Goal: Information Seeking & Learning: Learn about a topic

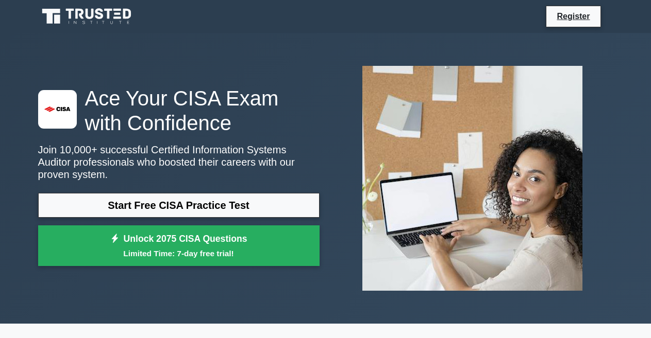
click at [50, 13] on icon at bounding box center [51, 16] width 18 height 15
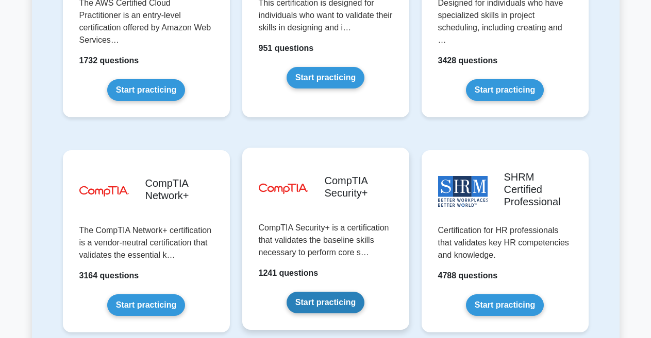
scroll to position [1906, 0]
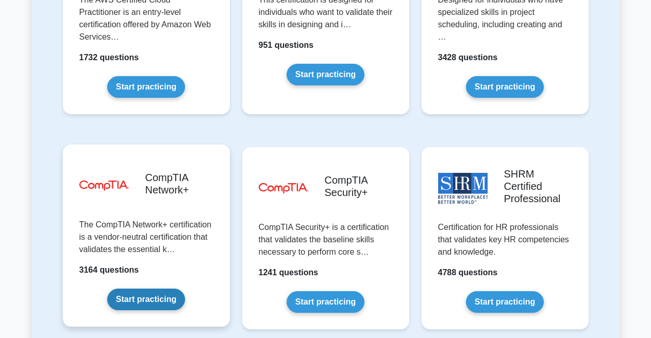
click at [132, 289] on link "Start practicing" at bounding box center [146, 300] width 78 height 22
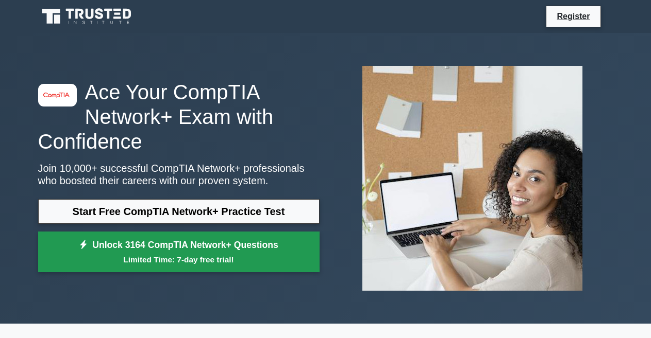
click at [173, 254] on small "Limited Time: 7-day free trial!" at bounding box center [178, 260] width 255 height 12
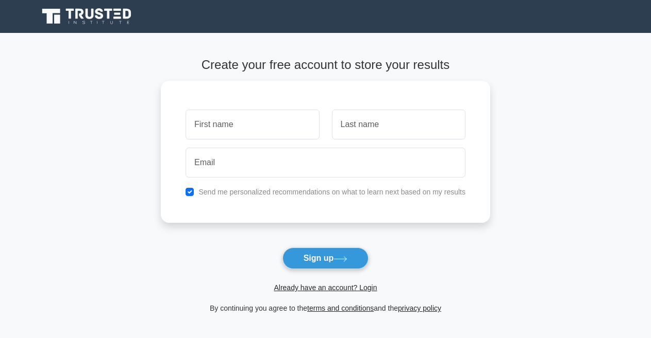
click at [295, 280] on div "Already have an account? Login" at bounding box center [325, 281] width 329 height 25
click at [293, 288] on link "Already have an account? Login" at bounding box center [324, 288] width 103 height 8
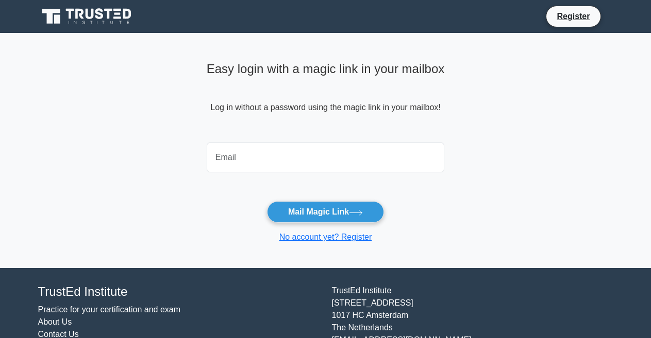
click at [241, 169] on input "email" at bounding box center [326, 158] width 238 height 30
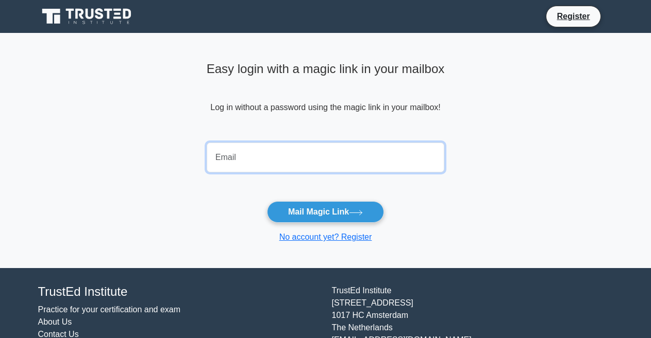
click at [236, 159] on input "email" at bounding box center [326, 158] width 238 height 30
click at [221, 161] on input "email" at bounding box center [326, 158] width 238 height 30
type input "E"
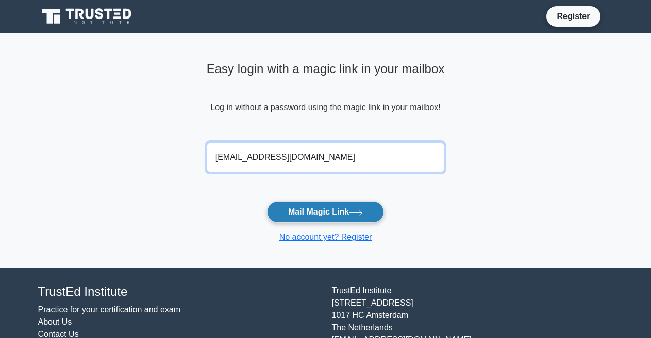
type input "edwardteddyhepa19@gmail.com"
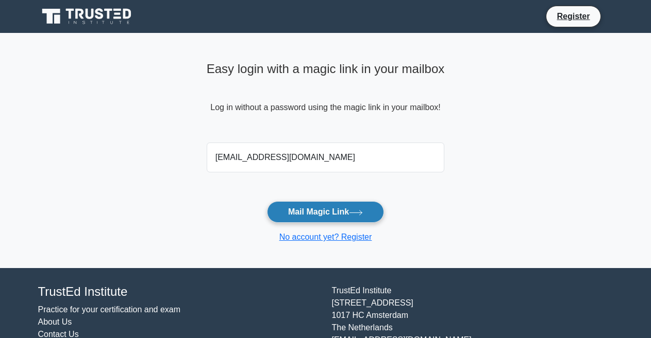
click at [320, 206] on button "Mail Magic Link" at bounding box center [325, 212] width 117 height 22
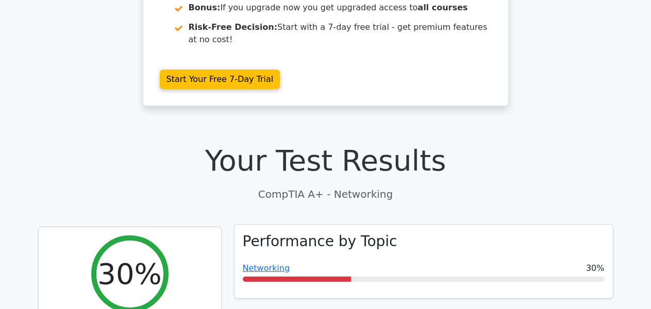
scroll to position [258, 0]
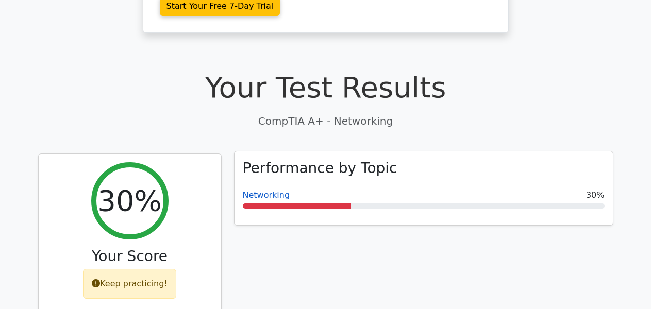
click at [267, 190] on link "Networking" at bounding box center [266, 195] width 47 height 10
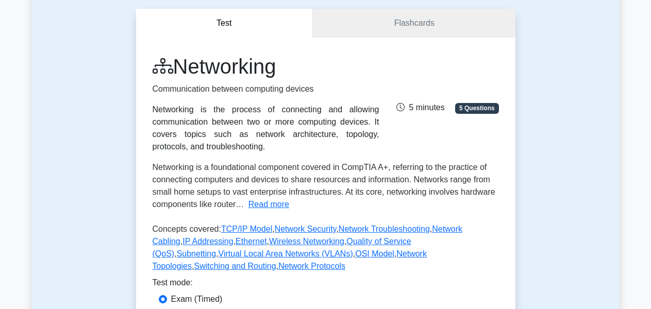
scroll to position [103, 0]
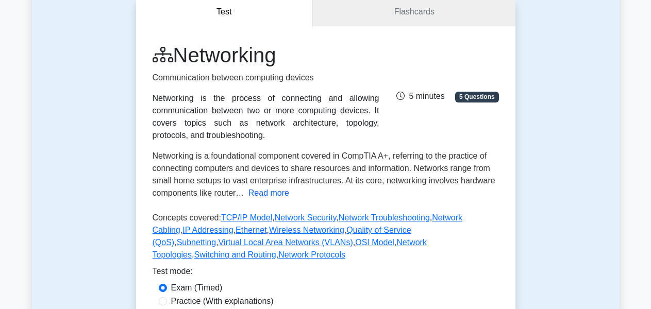
click at [260, 190] on button "Read more" at bounding box center [268, 193] width 41 height 12
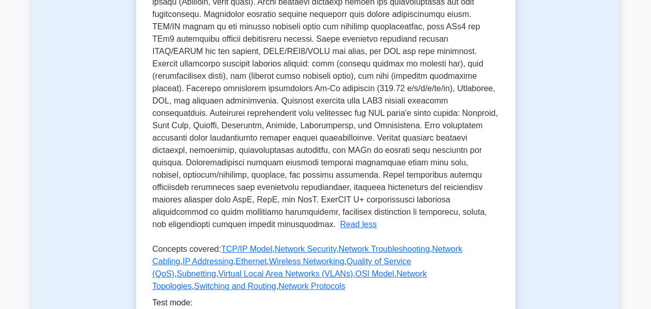
scroll to position [309, 0]
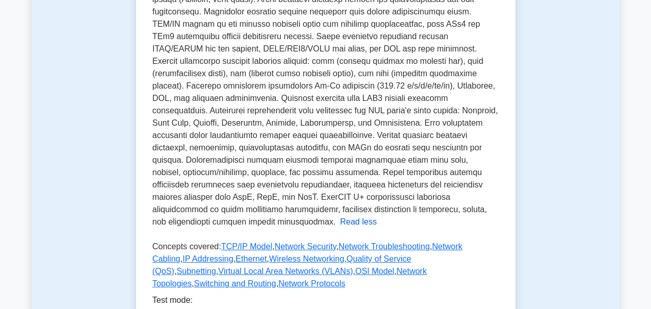
click at [340, 216] on button "Read less" at bounding box center [358, 222] width 37 height 12
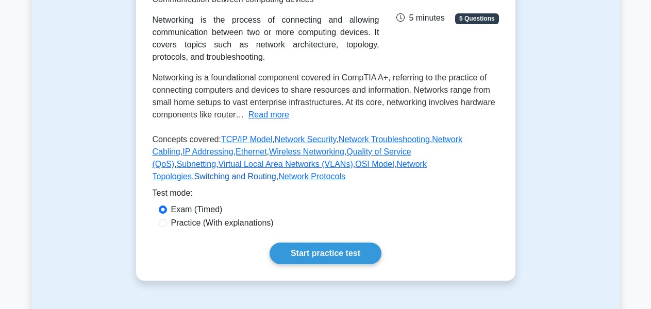
scroll to position [201, 0]
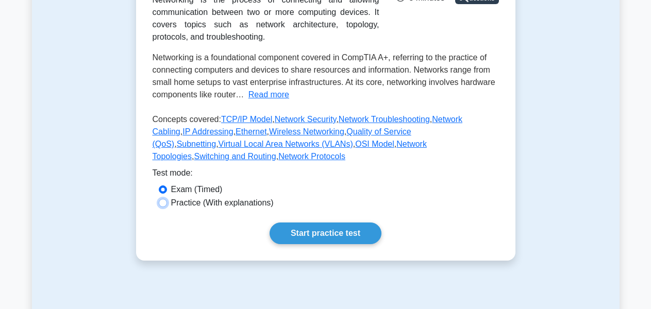
click at [161, 199] on input "Practice (With explanations)" at bounding box center [163, 203] width 8 height 8
radio input "true"
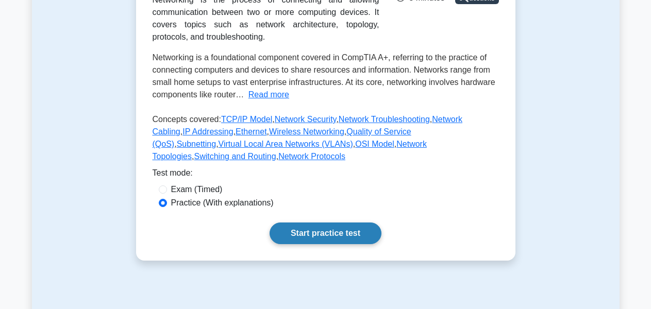
click at [330, 224] on link "Start practice test" at bounding box center [325, 234] width 112 height 22
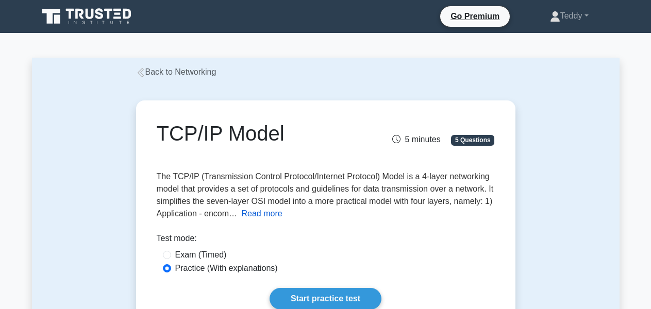
click at [267, 210] on button "Read more" at bounding box center [261, 214] width 41 height 12
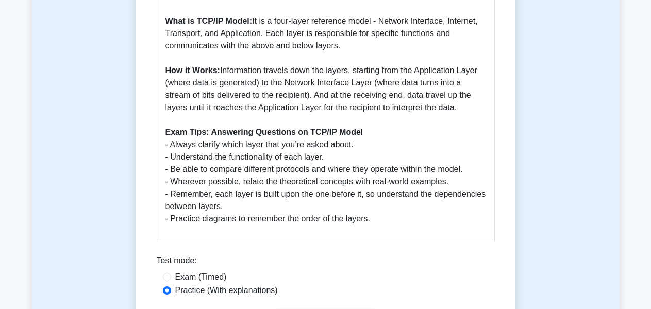
scroll to position [412, 0]
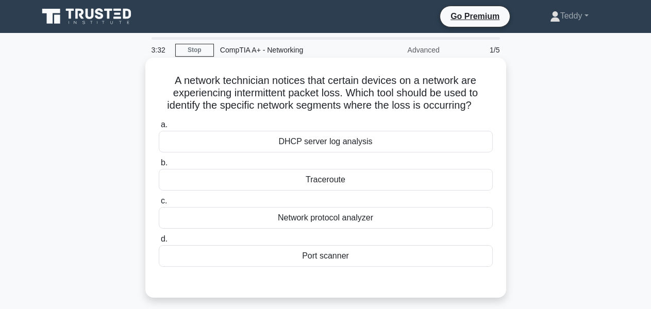
click at [167, 84] on h5 "A network technician notices that certain devices on a network are experiencing…" at bounding box center [326, 93] width 336 height 38
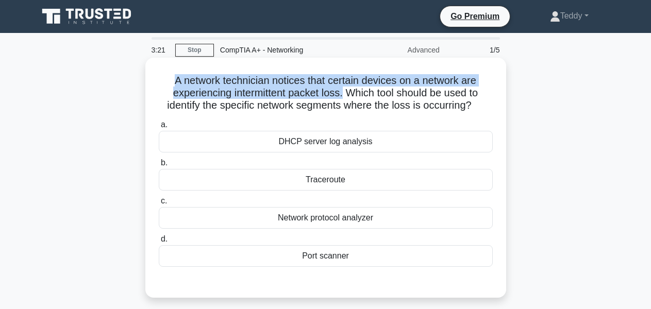
drag, startPoint x: 172, startPoint y: 79, endPoint x: 343, endPoint y: 94, distance: 171.7
click at [343, 94] on h5 "A network technician notices that certain devices on a network are experiencing…" at bounding box center [326, 93] width 336 height 38
click at [345, 95] on h5 "A network technician notices that certain devices on a network are experiencing…" at bounding box center [326, 93] width 336 height 38
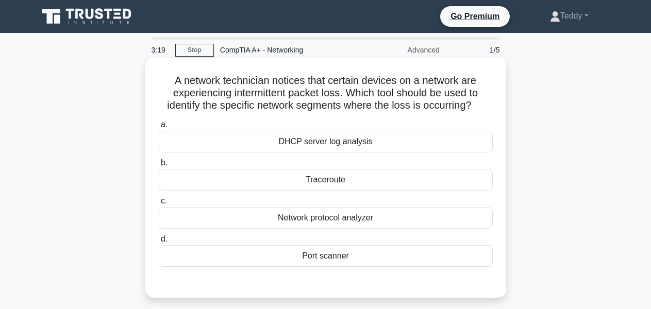
click at [346, 95] on h5 "A network technician notices that certain devices on a network are experiencing…" at bounding box center [326, 93] width 336 height 38
drag, startPoint x: 346, startPoint y: 95, endPoint x: 494, endPoint y: 105, distance: 148.1
click at [494, 105] on div "A network technician notices that certain devices on a network are experiencing…" at bounding box center [325, 178] width 352 height 232
click at [482, 105] on icon ".spinner_0XTQ{transform-origin:center;animation:spinner_y6GP .75s linear infini…" at bounding box center [477, 106] width 12 height 12
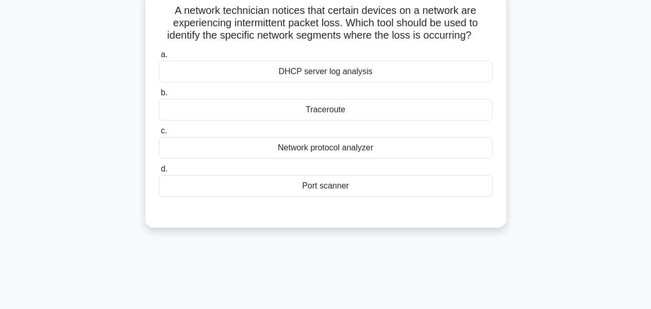
scroll to position [52, 0]
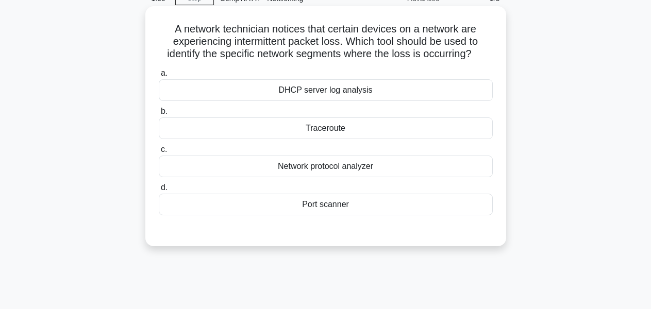
click at [311, 167] on div "Network protocol analyzer" at bounding box center [326, 167] width 334 height 22
click at [159, 153] on input "c. Network protocol analyzer" at bounding box center [159, 149] width 0 height 7
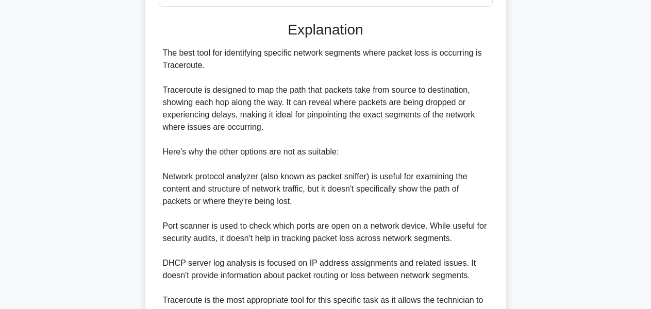
scroll to position [309, 0]
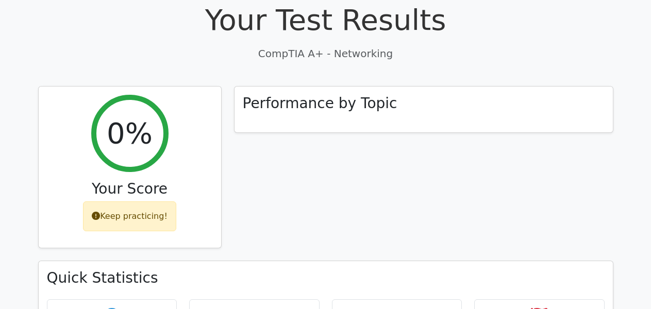
scroll to position [309, 0]
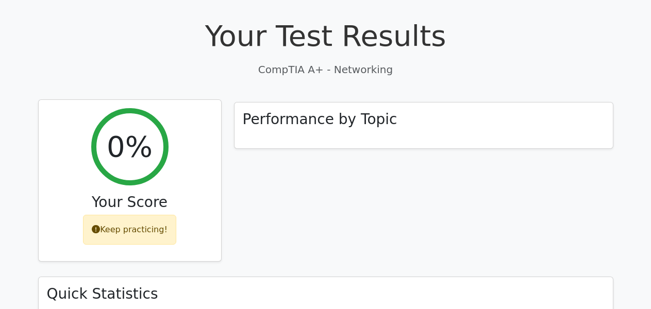
click at [113, 215] on div "Keep practicing!" at bounding box center [129, 230] width 93 height 30
click at [123, 215] on div "Keep practicing!" at bounding box center [129, 230] width 93 height 30
click at [111, 215] on div "Keep practicing!" at bounding box center [129, 230] width 93 height 30
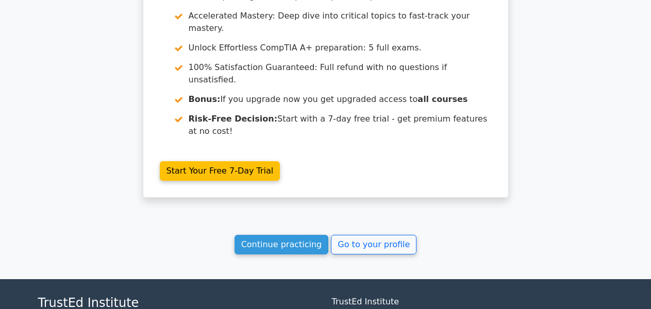
scroll to position [915, 0]
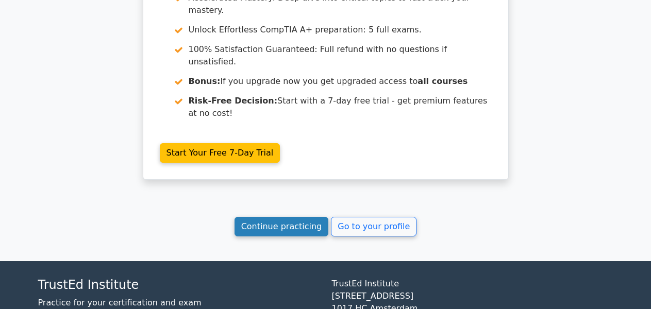
click at [283, 217] on link "Continue practicing" at bounding box center [281, 227] width 94 height 20
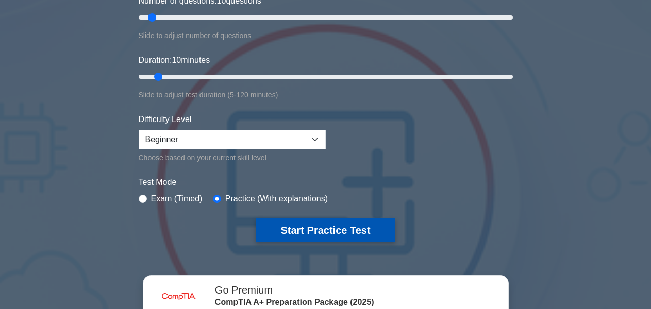
click at [308, 235] on button "Start Practice Test" at bounding box center [324, 230] width 139 height 24
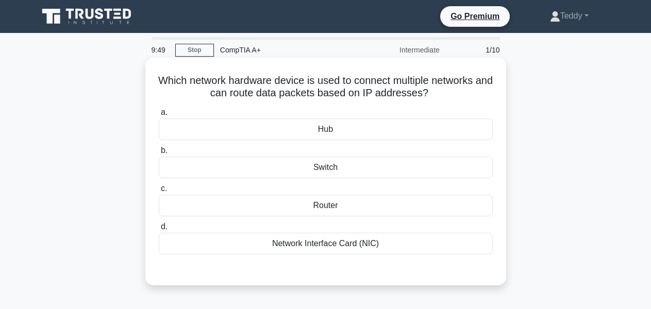
click at [310, 210] on div "Router" at bounding box center [326, 206] width 334 height 22
click at [159, 192] on input "c. Router" at bounding box center [159, 188] width 0 height 7
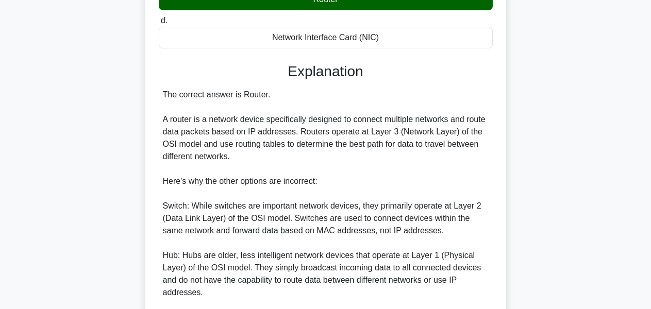
scroll to position [309, 0]
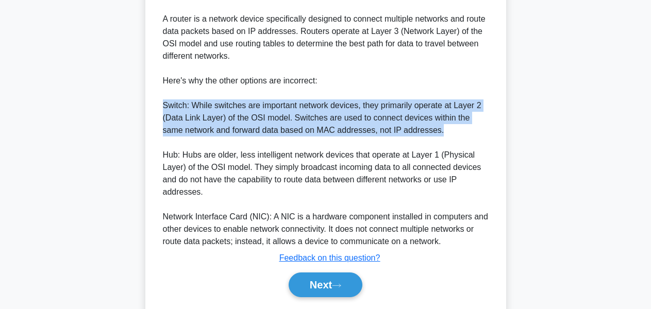
drag, startPoint x: 418, startPoint y: 130, endPoint x: 143, endPoint y: 108, distance: 275.4
click at [143, 108] on div "Which network hardware device is used to connect multiple networks and can rout…" at bounding box center [325, 42] width 587 height 583
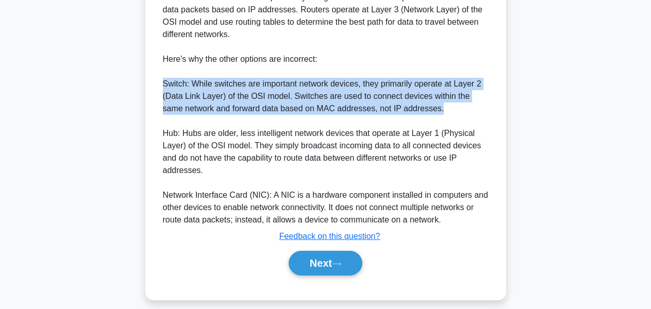
scroll to position [339, 0]
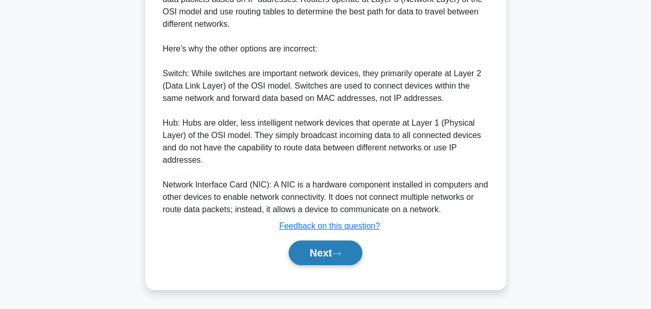
drag, startPoint x: 414, startPoint y: 244, endPoint x: 351, endPoint y: 254, distance: 63.7
click at [351, 254] on div "Next" at bounding box center [326, 253] width 338 height 25
click at [321, 260] on button "Next" at bounding box center [325, 253] width 74 height 25
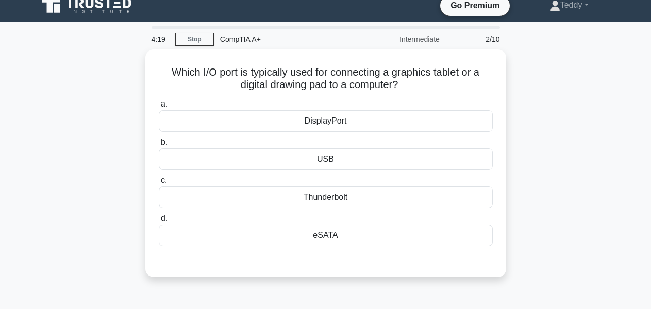
scroll to position [0, 0]
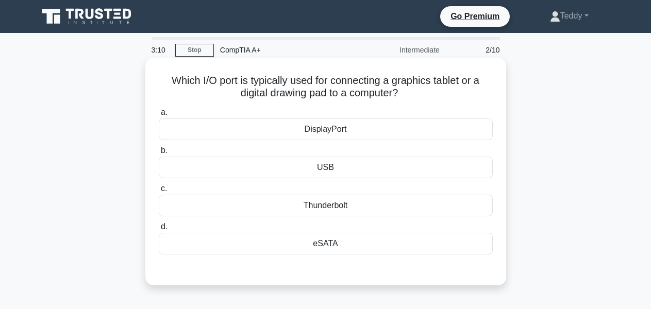
click at [331, 169] on div "USB" at bounding box center [326, 168] width 334 height 22
click at [159, 154] on input "b. USB" at bounding box center [159, 150] width 0 height 7
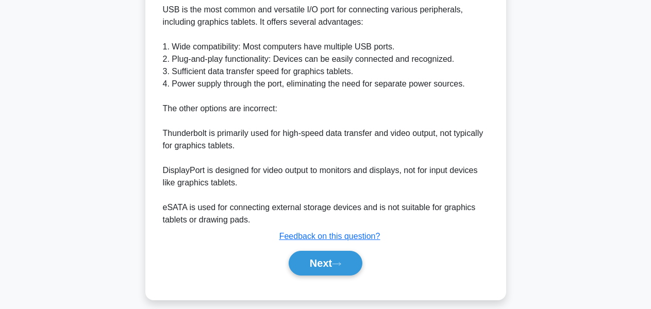
scroll to position [339, 0]
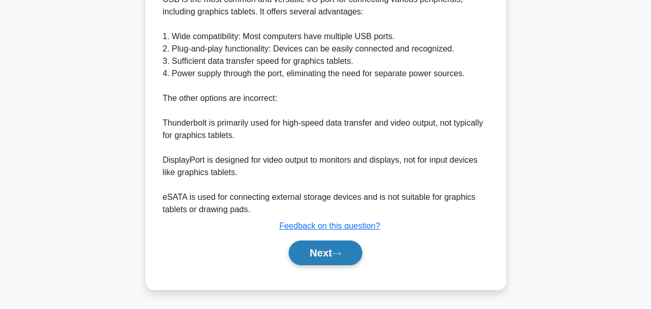
click at [329, 253] on button "Next" at bounding box center [325, 253] width 74 height 25
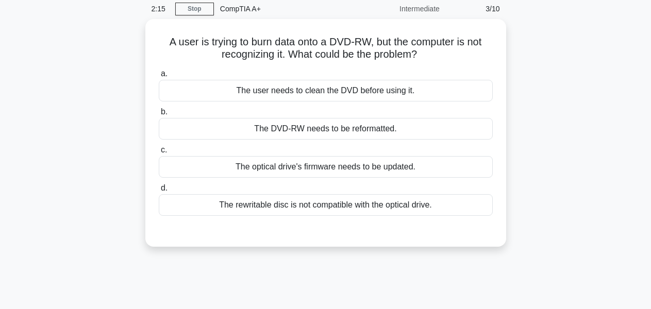
scroll to position [0, 0]
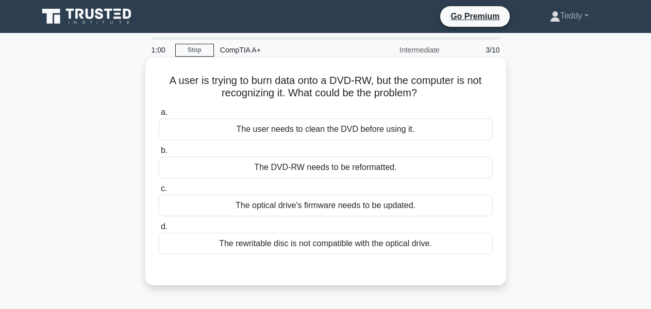
click at [295, 205] on div "The optical drive's firmware needs to be updated." at bounding box center [326, 206] width 334 height 22
click at [159, 192] on input "c. The optical drive's firmware needs to be updated." at bounding box center [159, 188] width 0 height 7
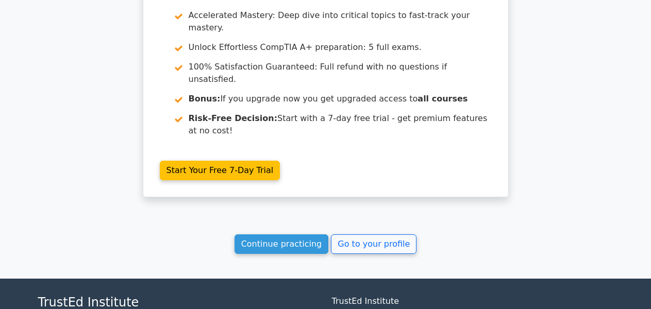
scroll to position [1508, 0]
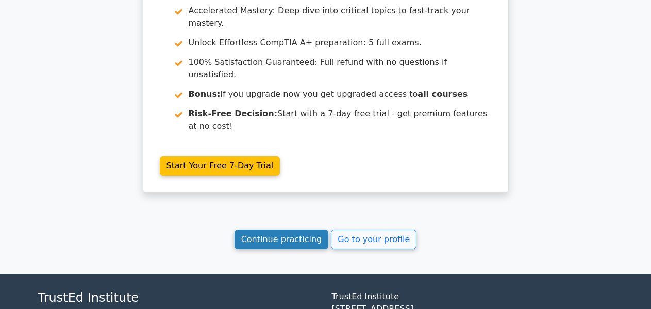
click at [288, 230] on link "Continue practicing" at bounding box center [281, 240] width 94 height 20
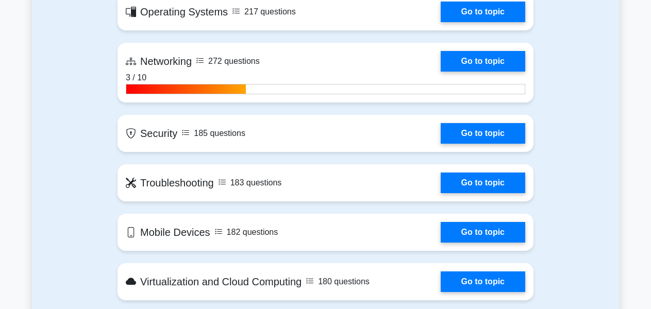
scroll to position [721, 0]
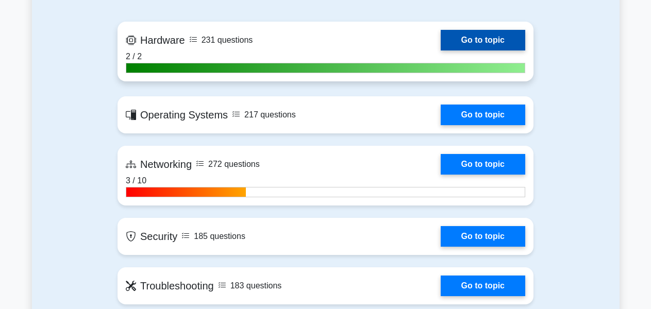
click at [459, 37] on link "Go to topic" at bounding box center [482, 40] width 84 height 21
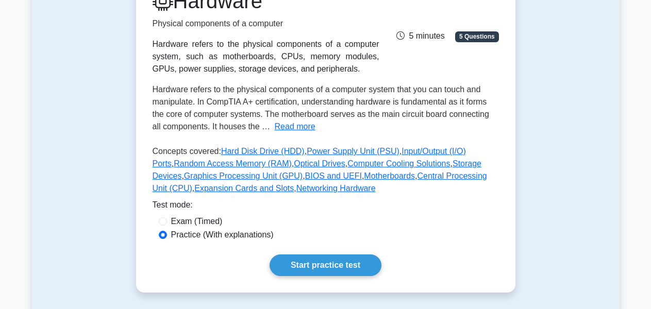
scroll to position [258, 0]
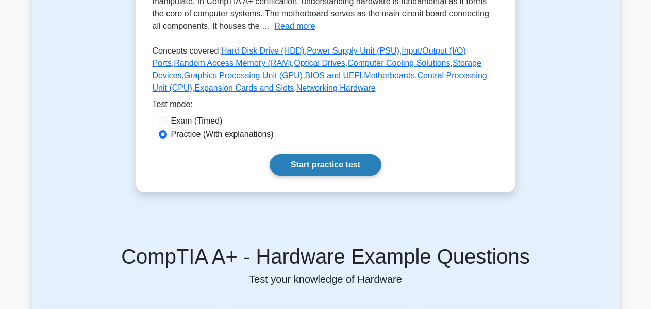
click at [323, 170] on link "Start practice test" at bounding box center [325, 165] width 112 height 22
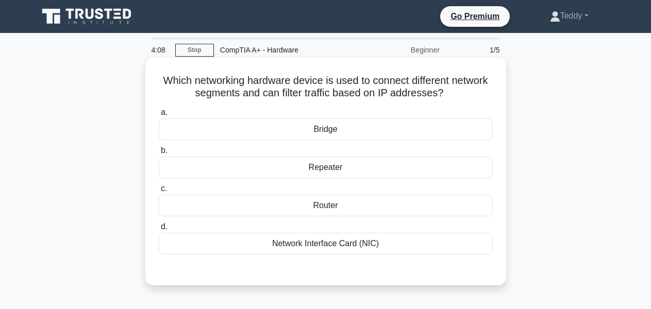
click at [332, 203] on div "Router" at bounding box center [326, 206] width 334 height 22
click at [159, 192] on input "c. Router" at bounding box center [159, 188] width 0 height 7
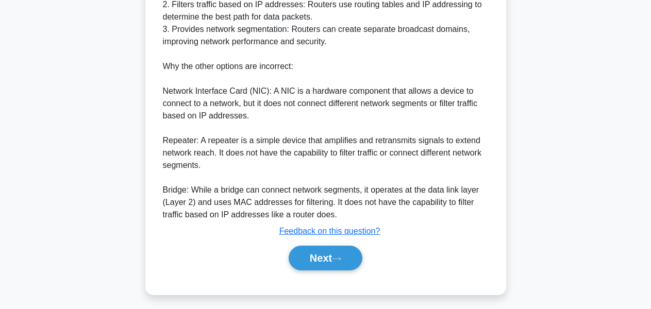
scroll to position [425, 0]
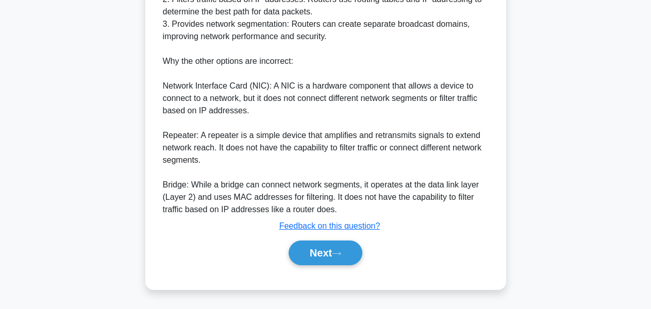
click at [327, 252] on button "Next" at bounding box center [325, 253] width 74 height 25
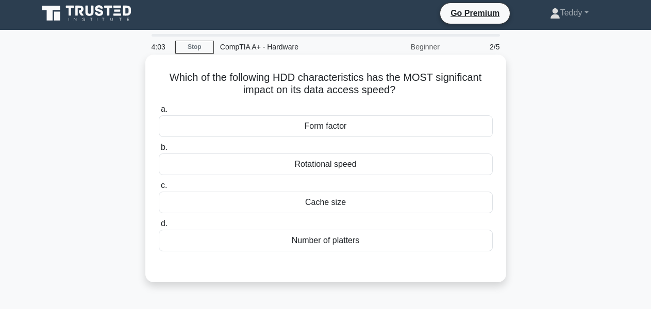
scroll to position [0, 0]
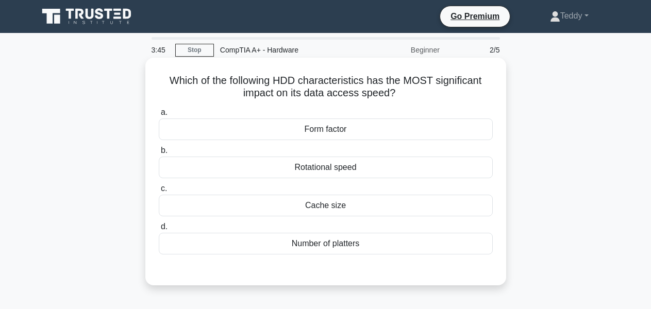
click at [304, 209] on div "Cache size" at bounding box center [326, 206] width 334 height 22
click at [159, 192] on input "c. Cache size" at bounding box center [159, 188] width 0 height 7
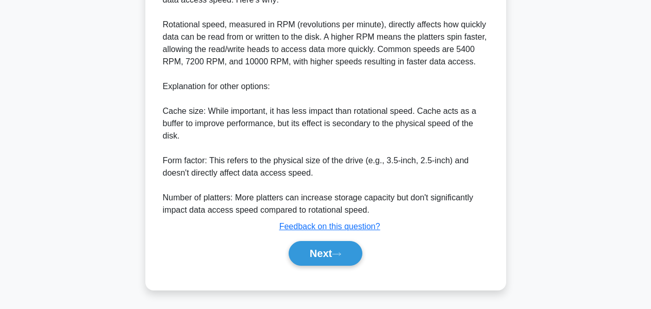
scroll to position [315, 0]
click at [318, 262] on button "Next" at bounding box center [325, 253] width 74 height 25
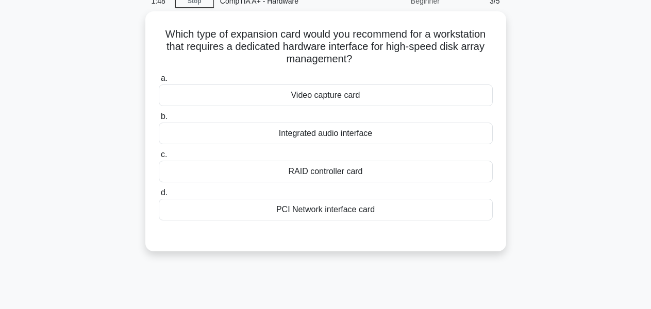
scroll to position [41, 0]
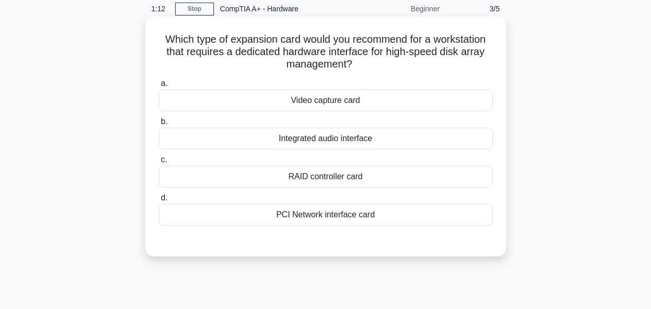
drag, startPoint x: 161, startPoint y: 38, endPoint x: 394, endPoint y: 61, distance: 234.5
click at [394, 61] on h5 "Which type of expansion card would you recommend for a workstation that require…" at bounding box center [326, 52] width 336 height 38
click at [236, 75] on div "Which type of expansion card would you recommend for a workstation that require…" at bounding box center [325, 137] width 352 height 232
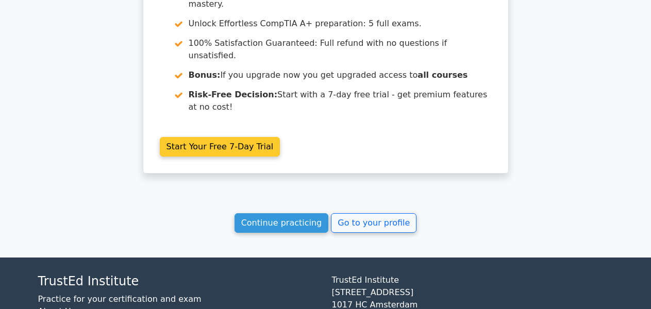
scroll to position [1583, 0]
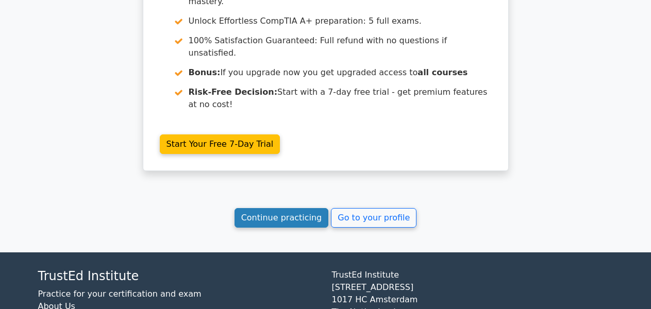
click at [301, 208] on link "Continue practicing" at bounding box center [281, 218] width 94 height 20
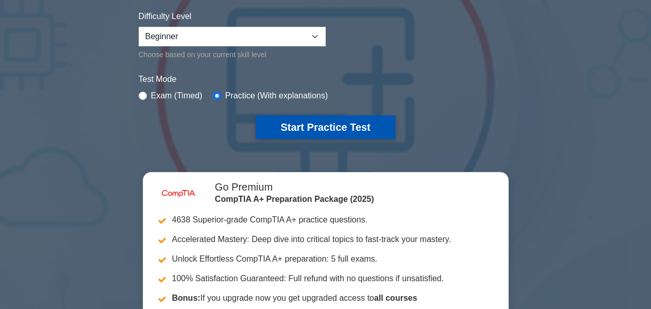
click at [301, 136] on button "Start Practice Test" at bounding box center [324, 127] width 139 height 24
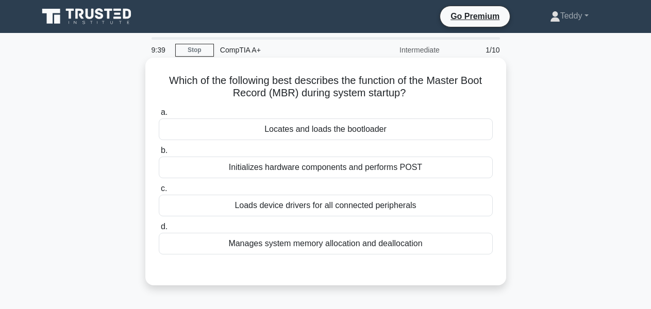
click at [304, 173] on div "Initializes hardware components and performs POST" at bounding box center [326, 168] width 334 height 22
click at [159, 154] on input "b. Initializes hardware components and performs POST" at bounding box center [159, 150] width 0 height 7
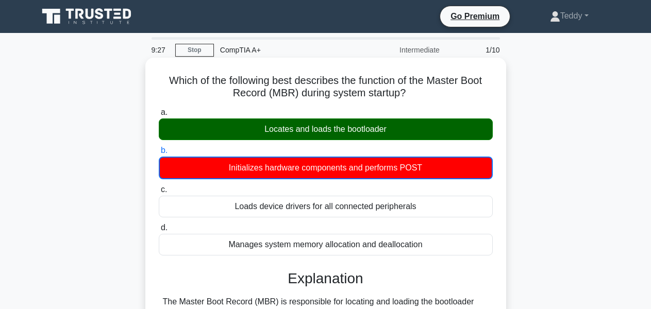
click at [257, 131] on div "Locates and loads the bootloader" at bounding box center [326, 129] width 334 height 22
click at [159, 116] on input "a. Locates and loads the bootloader" at bounding box center [159, 112] width 0 height 7
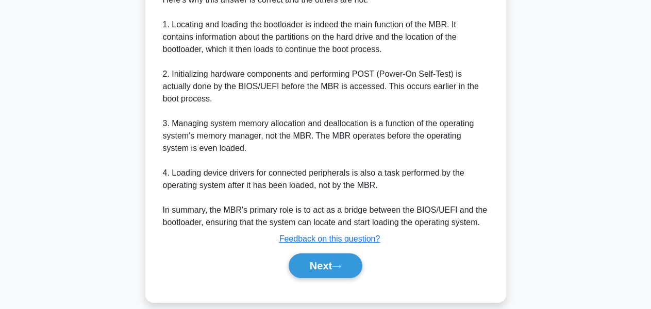
scroll to position [351, 0]
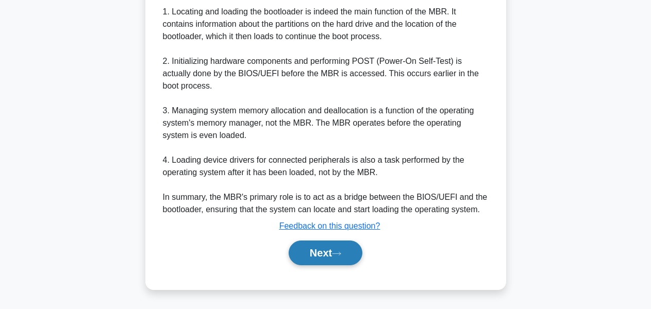
click at [322, 254] on button "Next" at bounding box center [325, 253] width 74 height 25
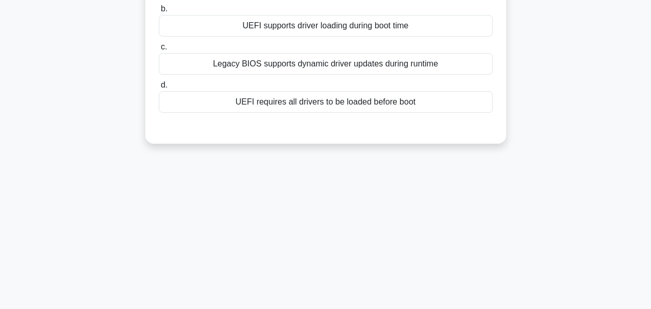
scroll to position [0, 0]
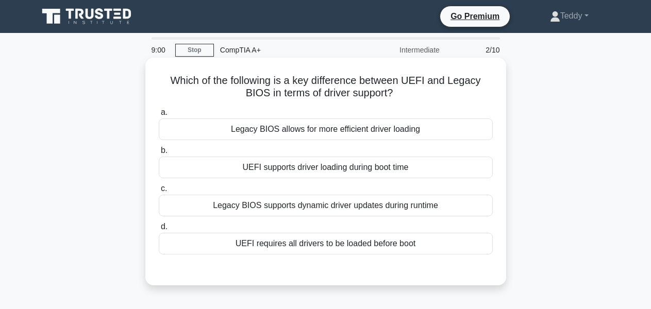
click at [281, 128] on div "Legacy BIOS allows for more efficient driver loading" at bounding box center [326, 129] width 334 height 22
click at [159, 116] on input "a. Legacy BIOS allows for more efficient driver loading" at bounding box center [159, 112] width 0 height 7
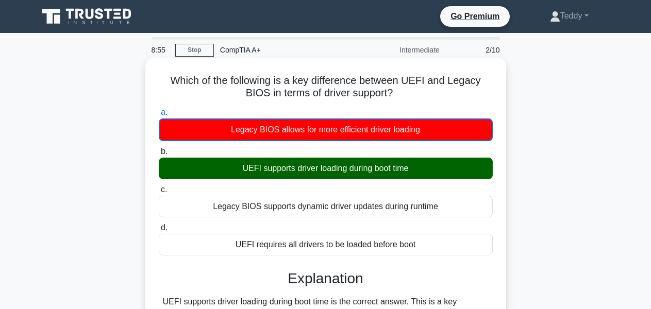
click at [266, 167] on div "UEFI supports driver loading during boot time" at bounding box center [326, 169] width 334 height 22
click at [159, 155] on input "b. UEFI supports driver loading during boot time" at bounding box center [159, 151] width 0 height 7
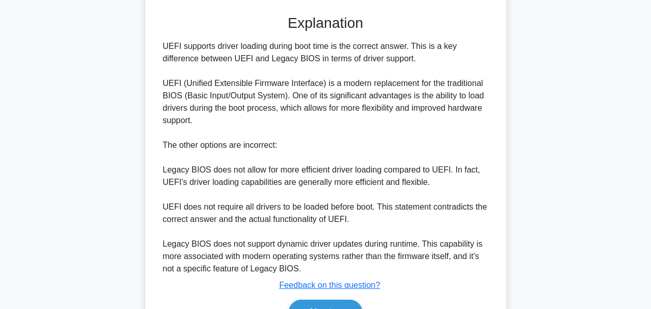
scroll to position [314, 0]
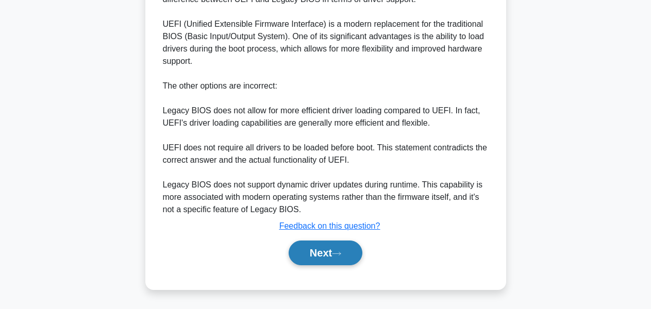
click at [295, 252] on button "Next" at bounding box center [325, 253] width 74 height 25
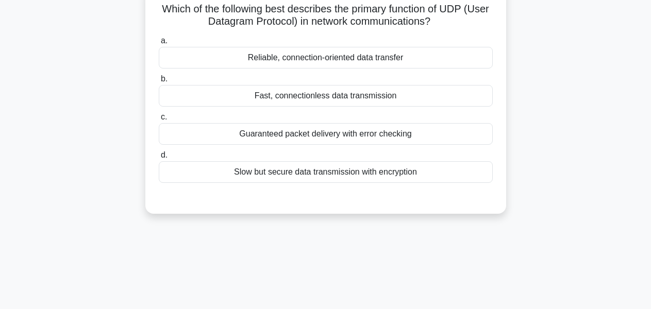
scroll to position [0, 0]
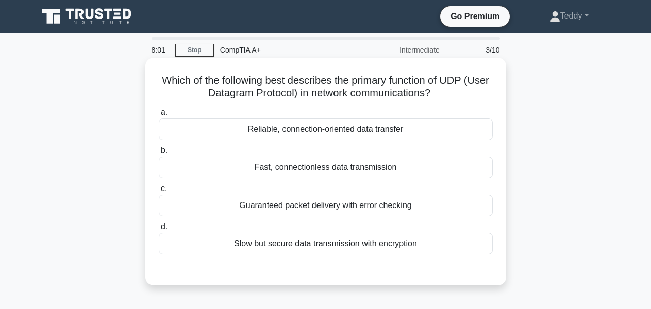
click at [300, 130] on div "Reliable, connection-oriented data transfer" at bounding box center [326, 129] width 334 height 22
click at [159, 116] on input "a. Reliable, connection-oriented data transfer" at bounding box center [159, 112] width 0 height 7
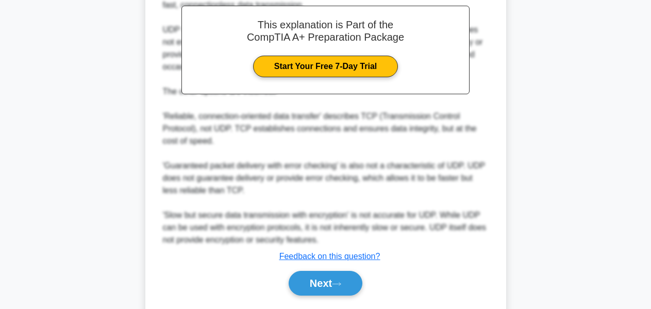
scroll to position [340, 0]
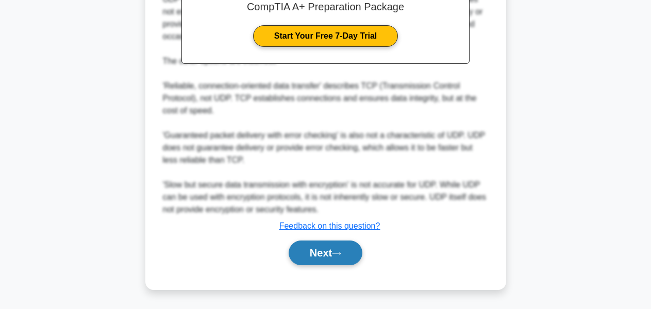
click at [316, 254] on button "Next" at bounding box center [325, 253] width 74 height 25
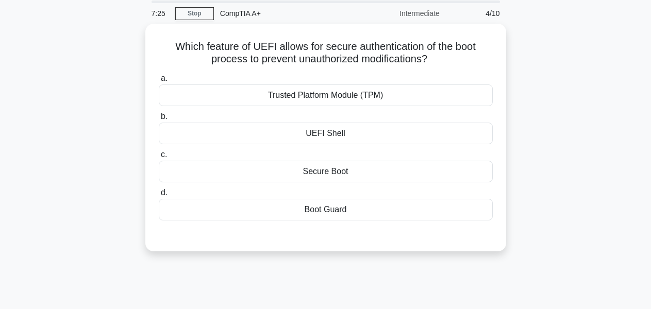
scroll to position [0, 0]
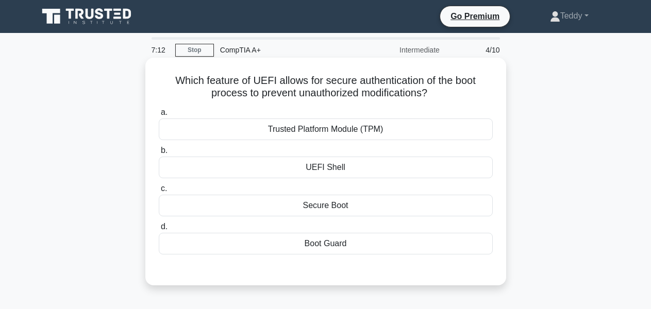
click at [348, 207] on div "Secure Boot" at bounding box center [326, 206] width 334 height 22
click at [159, 192] on input "c. Secure Boot" at bounding box center [159, 188] width 0 height 7
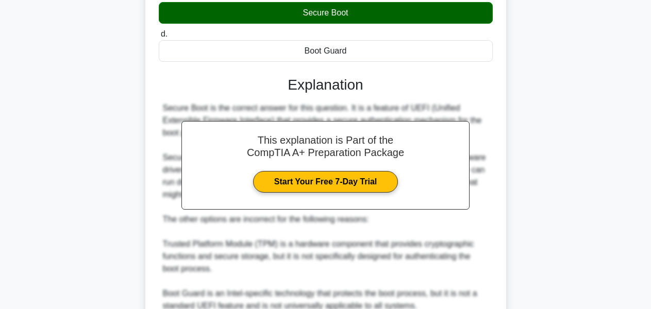
scroll to position [309, 0]
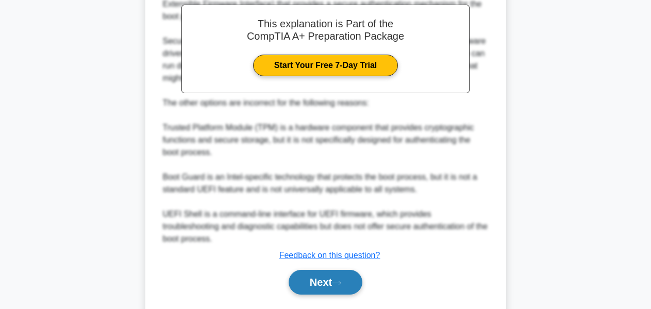
click at [335, 271] on button "Next" at bounding box center [325, 282] width 74 height 25
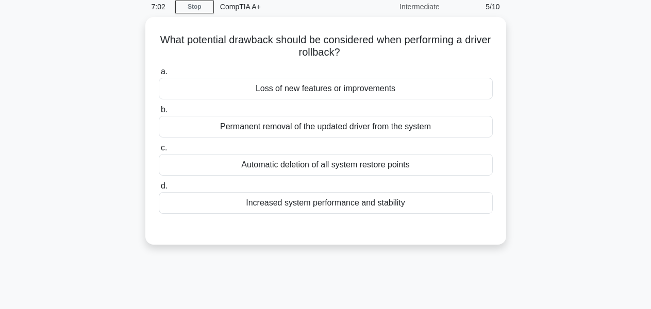
scroll to position [0, 0]
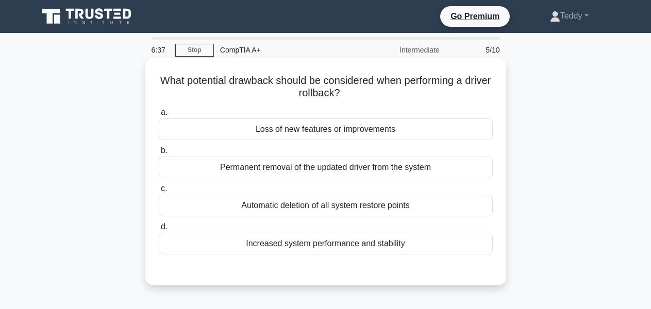
click at [296, 204] on div "Automatic deletion of all system restore points" at bounding box center [326, 206] width 334 height 22
click at [159, 192] on input "c. Automatic deletion of all system restore points" at bounding box center [159, 188] width 0 height 7
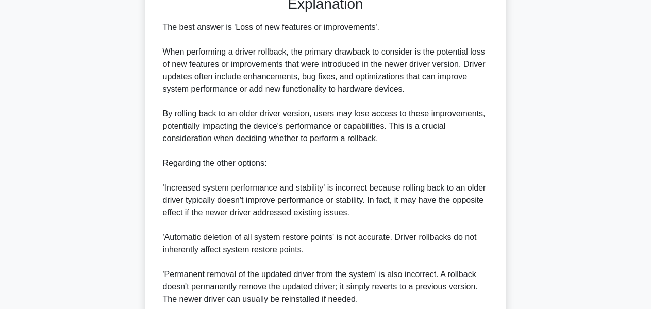
scroll to position [365, 0]
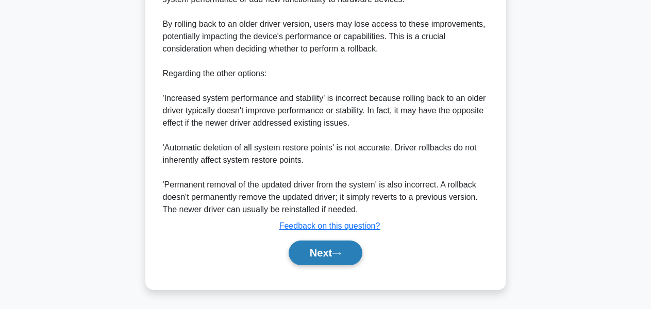
click at [327, 249] on button "Next" at bounding box center [325, 253] width 74 height 25
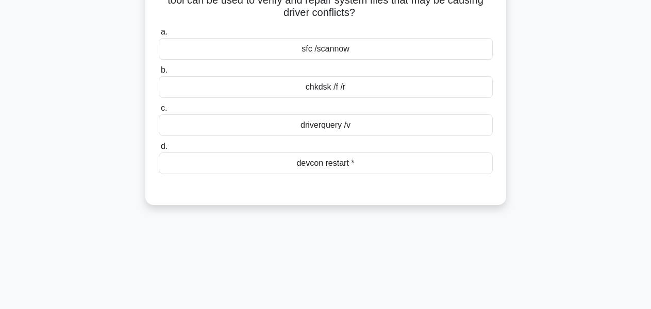
scroll to position [0, 0]
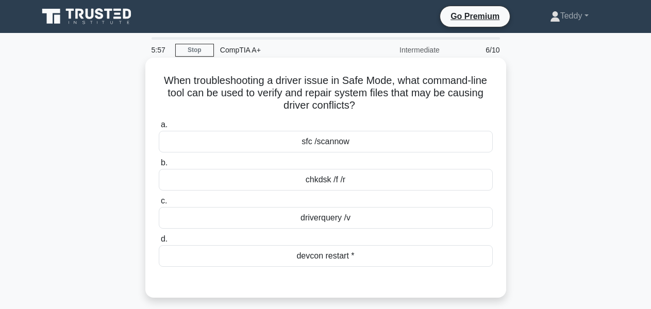
click at [364, 176] on div "chkdsk /f /r" at bounding box center [326, 180] width 334 height 22
click at [159, 166] on input "b. chkdsk /f /r" at bounding box center [159, 163] width 0 height 7
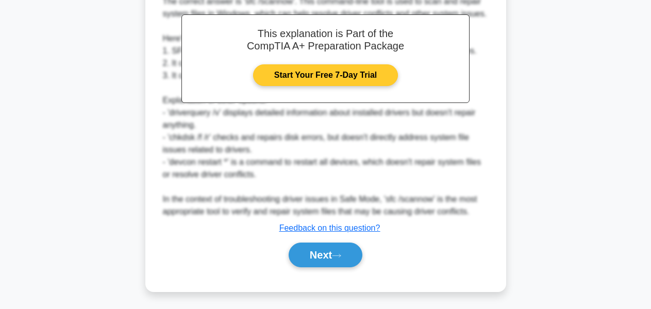
scroll to position [315, 0]
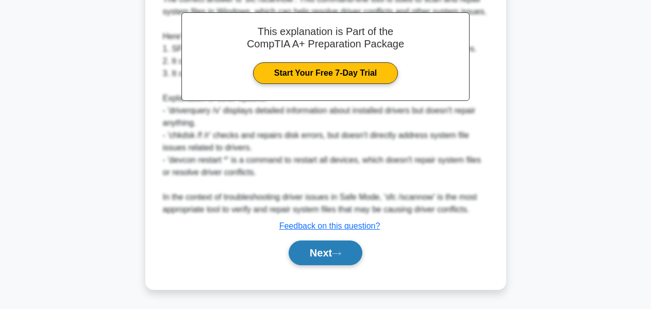
click at [332, 255] on button "Next" at bounding box center [325, 253] width 74 height 25
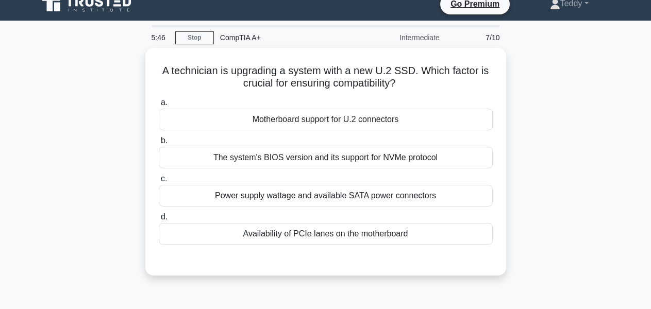
scroll to position [0, 0]
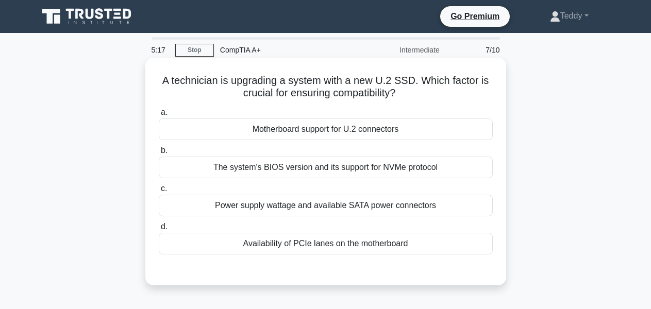
click at [384, 130] on div "Motherboard support for U.2 connectors" at bounding box center [326, 129] width 334 height 22
click at [159, 116] on input "a. Motherboard support for U.2 connectors" at bounding box center [159, 112] width 0 height 7
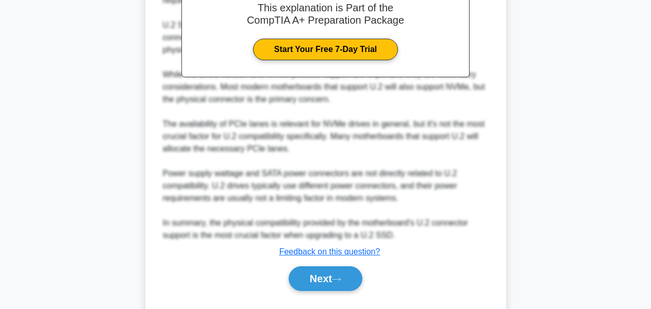
scroll to position [351, 0]
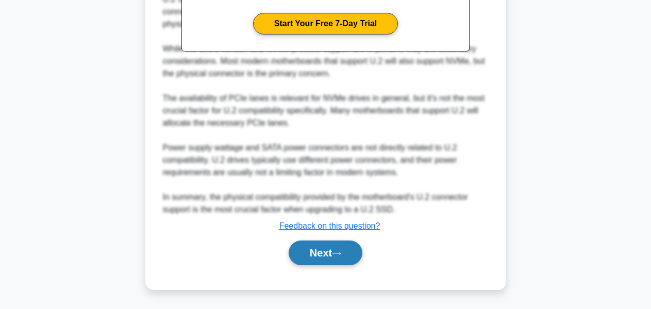
click at [341, 257] on icon at bounding box center [336, 254] width 9 height 6
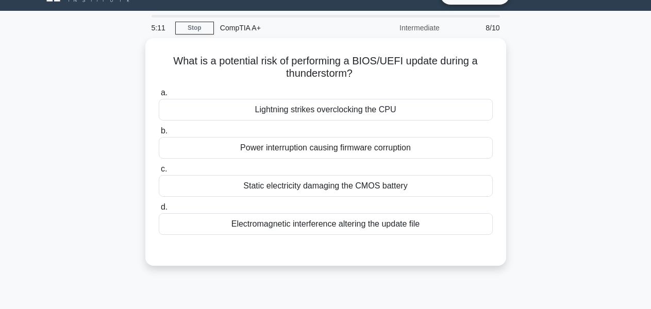
scroll to position [0, 0]
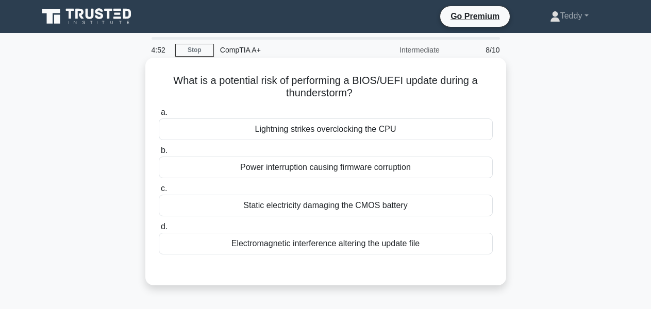
click at [348, 167] on div "Power interruption causing firmware corruption" at bounding box center [326, 168] width 334 height 22
click at [159, 154] on input "b. Power interruption causing firmware corruption" at bounding box center [159, 150] width 0 height 7
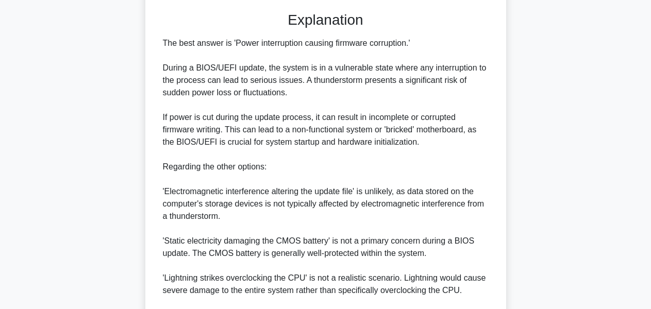
scroll to position [376, 0]
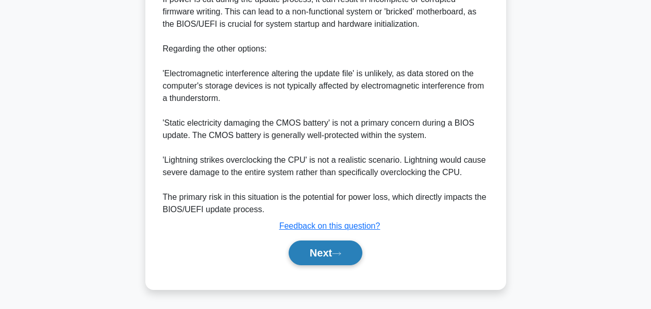
click at [329, 262] on button "Next" at bounding box center [325, 253] width 74 height 25
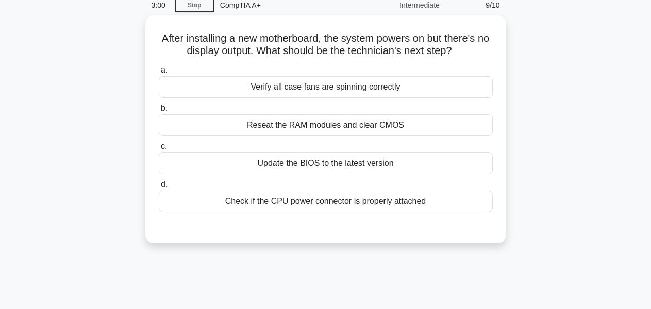
scroll to position [41, 0]
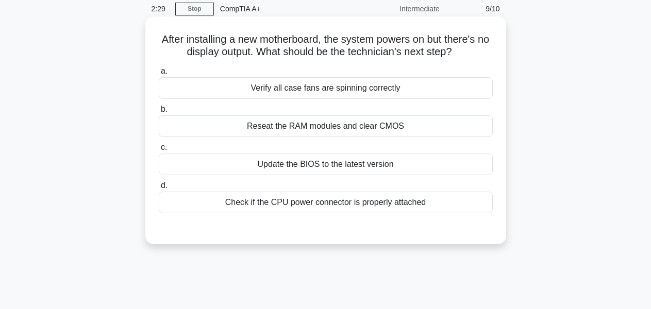
click at [318, 127] on div "Reseat the RAM modules and clear CMOS" at bounding box center [326, 126] width 334 height 22
click at [159, 113] on input "b. Reseat the RAM modules and clear CMOS" at bounding box center [159, 109] width 0 height 7
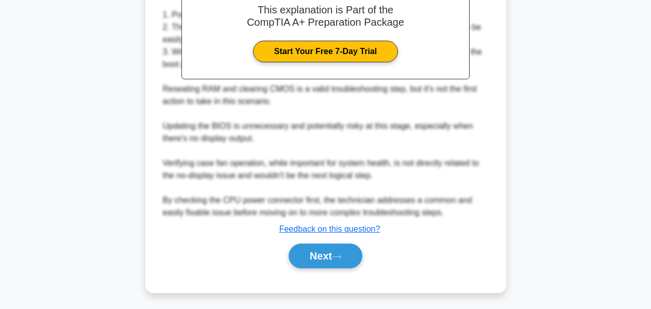
scroll to position [328, 0]
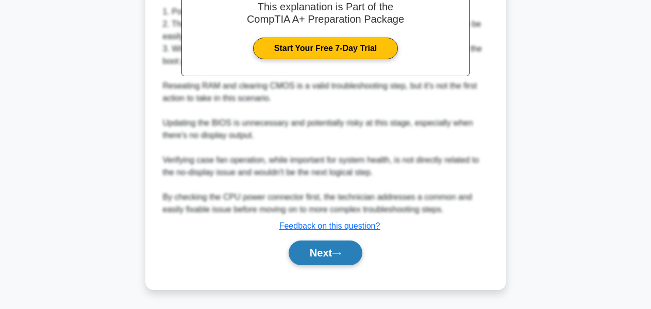
click at [302, 250] on button "Next" at bounding box center [325, 253] width 74 height 25
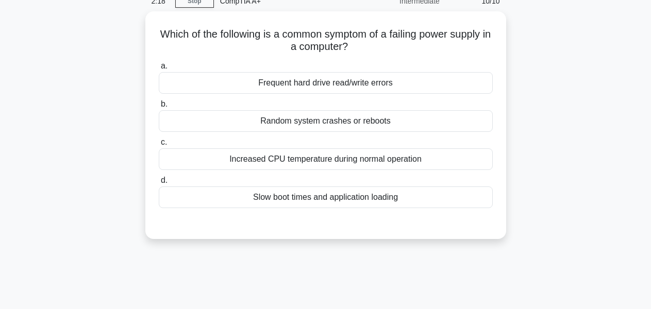
scroll to position [0, 0]
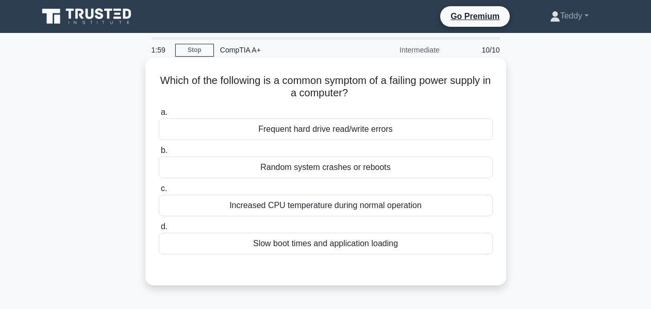
click at [313, 204] on div "Increased CPU temperature during normal operation" at bounding box center [326, 206] width 334 height 22
click at [159, 192] on input "c. Increased CPU temperature during normal operation" at bounding box center [159, 188] width 0 height 7
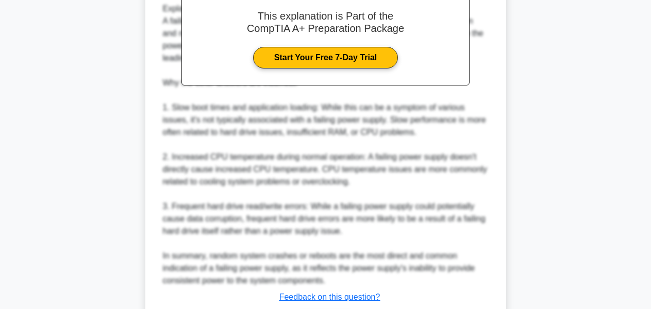
scroll to position [389, 0]
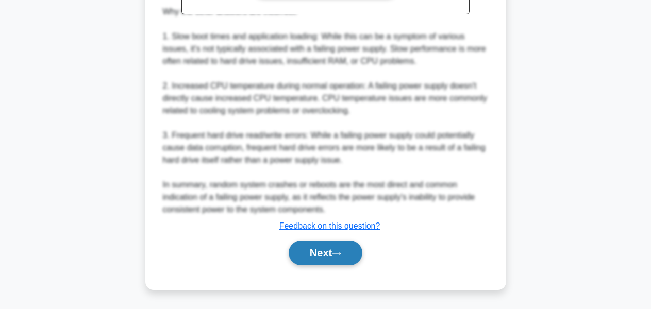
click at [333, 251] on button "Next" at bounding box center [325, 253] width 74 height 25
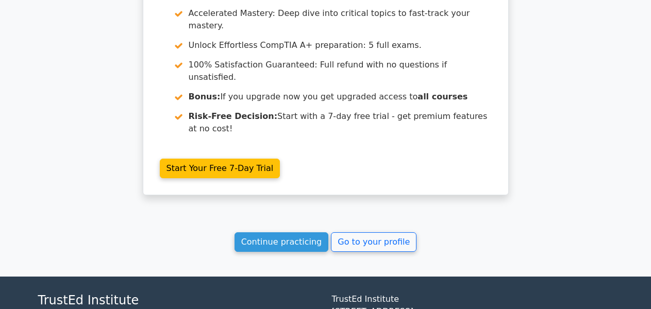
scroll to position [1863, 0]
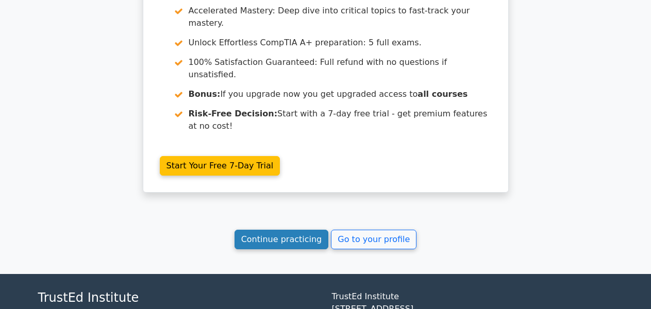
click at [272, 230] on link "Continue practicing" at bounding box center [281, 240] width 94 height 20
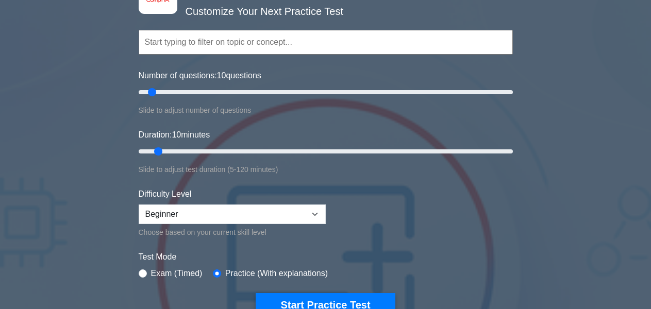
scroll to position [103, 0]
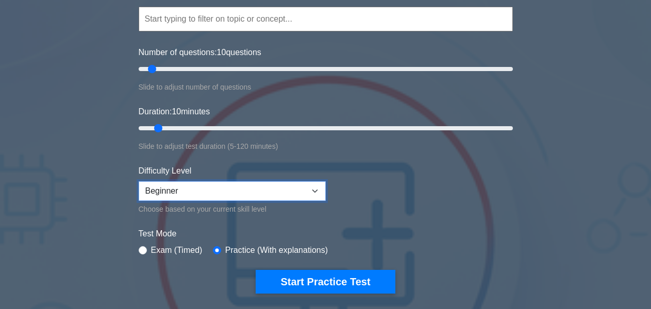
click at [265, 182] on select "Beginner Intermediate Expert" at bounding box center [232, 191] width 187 height 20
select select "expert"
click at [139, 181] on select "Beginner Intermediate Expert" at bounding box center [232, 191] width 187 height 20
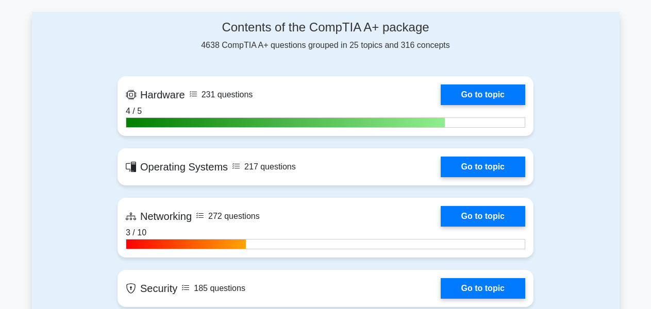
scroll to position [670, 0]
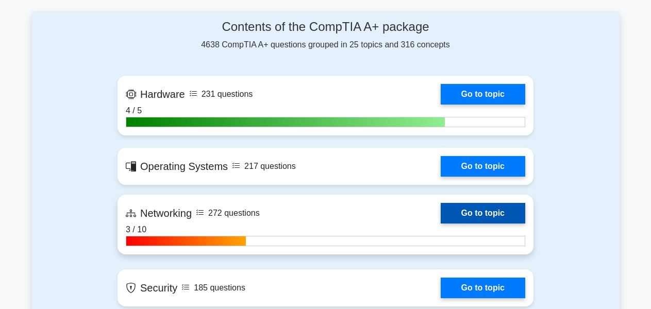
click at [465, 215] on link "Go to topic" at bounding box center [482, 213] width 84 height 21
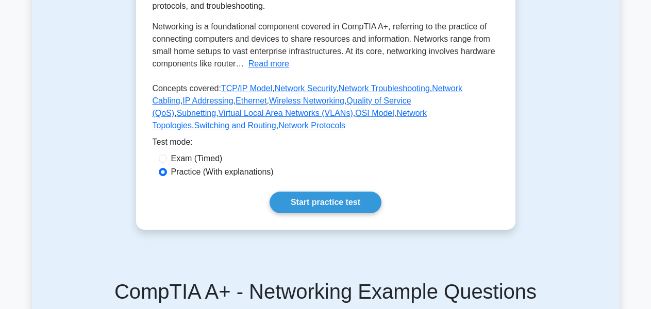
scroll to position [361, 0]
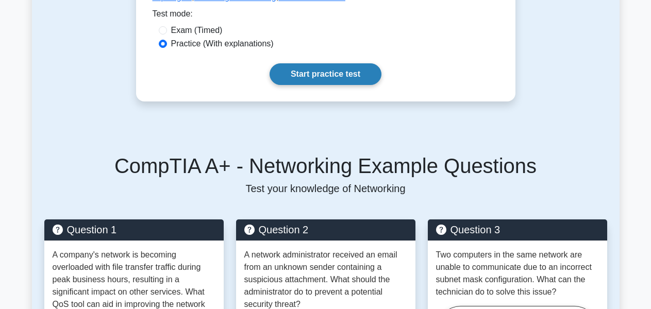
click at [335, 63] on link "Start practice test" at bounding box center [325, 74] width 112 height 22
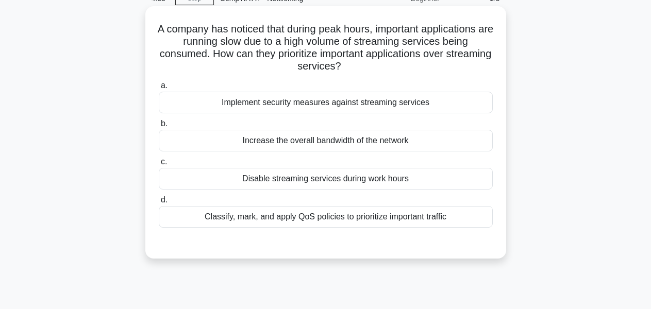
click at [364, 217] on div "Classify, mark, and apply QoS policies to prioritize important traffic" at bounding box center [326, 217] width 334 height 22
click at [159, 203] on input "d. Classify, mark, and apply QoS policies to prioritize important traffic" at bounding box center [159, 200] width 0 height 7
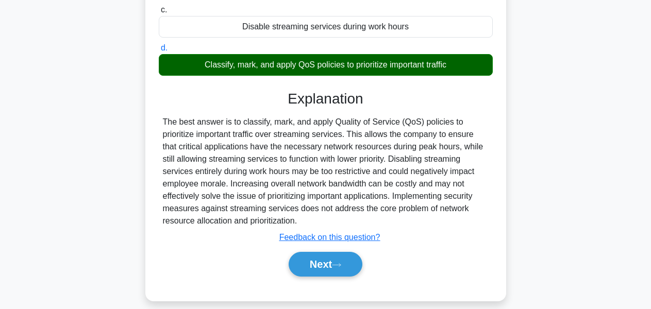
scroll to position [247, 0]
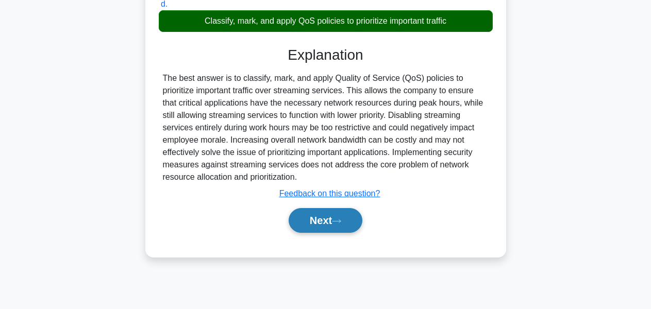
click at [341, 223] on icon at bounding box center [336, 221] width 9 height 6
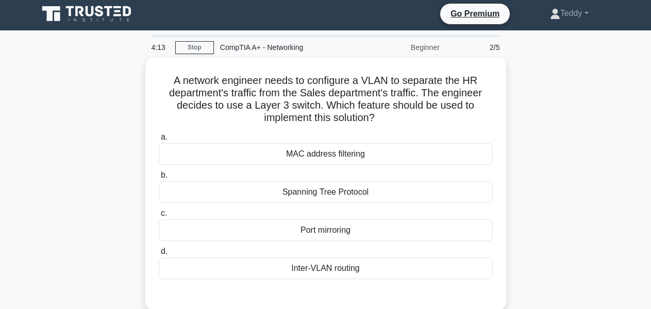
scroll to position [0, 0]
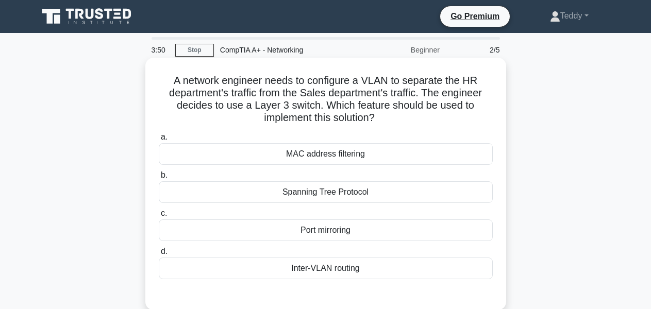
click at [404, 269] on div "Inter-VLAN routing" at bounding box center [326, 269] width 334 height 22
click at [159, 255] on input "d. Inter-VLAN routing" at bounding box center [159, 251] width 0 height 7
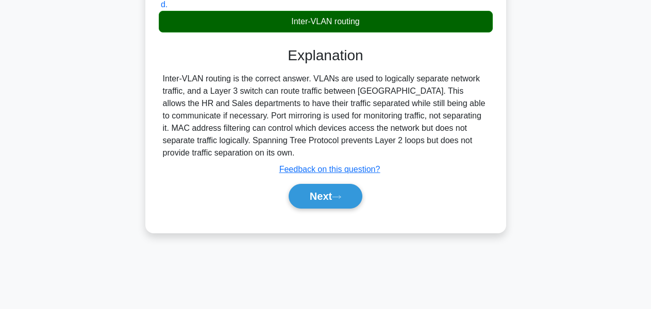
scroll to position [247, 0]
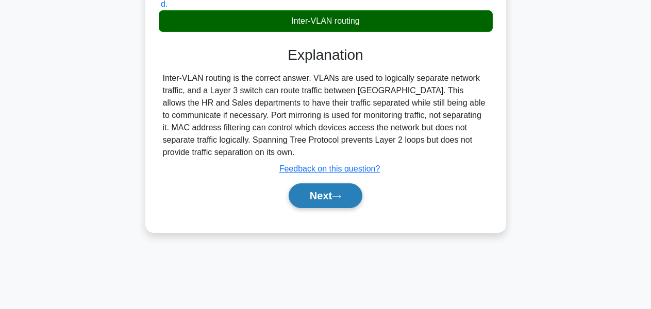
click at [326, 200] on button "Next" at bounding box center [325, 195] width 74 height 25
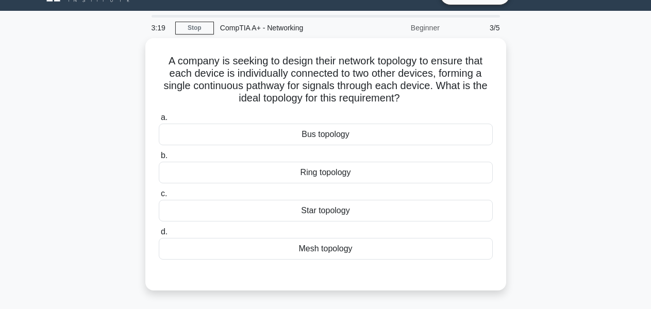
scroll to position [0, 0]
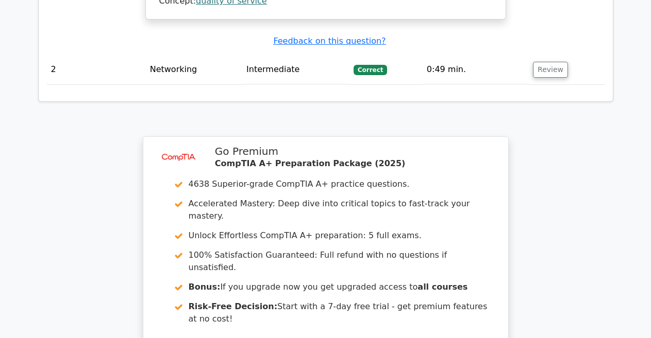
scroll to position [1339, 0]
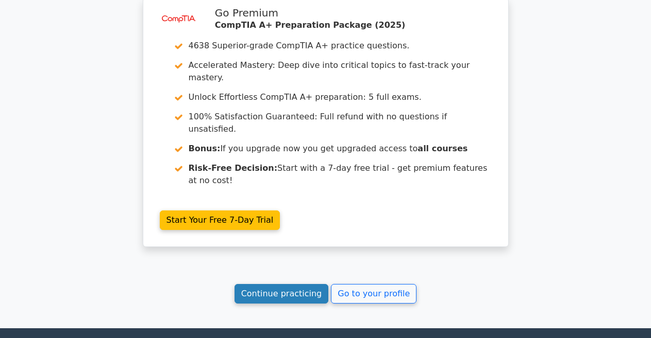
click at [282, 284] on link "Continue practicing" at bounding box center [281, 294] width 94 height 20
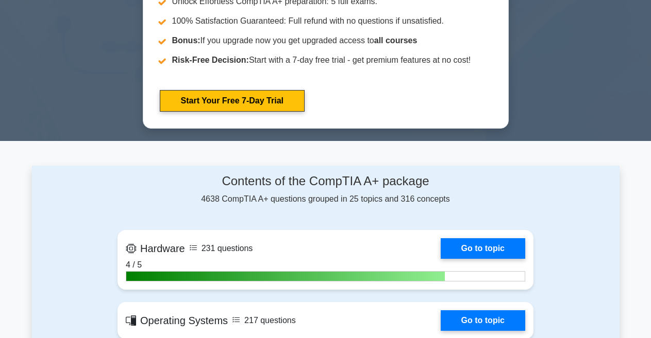
scroll to position [721, 0]
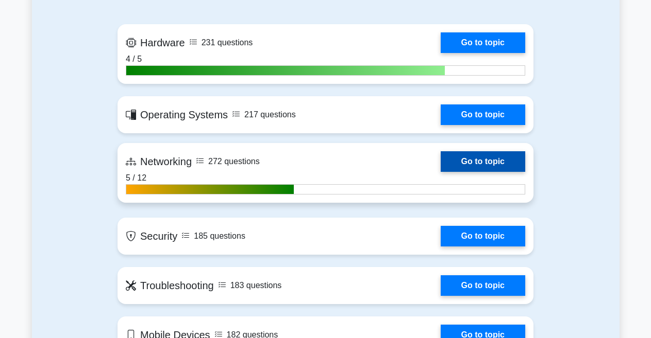
click at [486, 161] on link "Go to topic" at bounding box center [482, 161] width 84 height 21
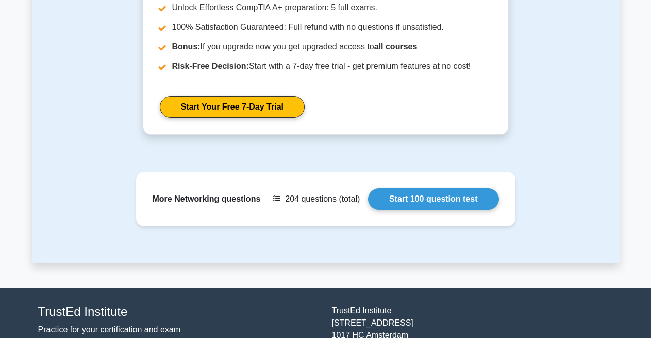
scroll to position [1078, 0]
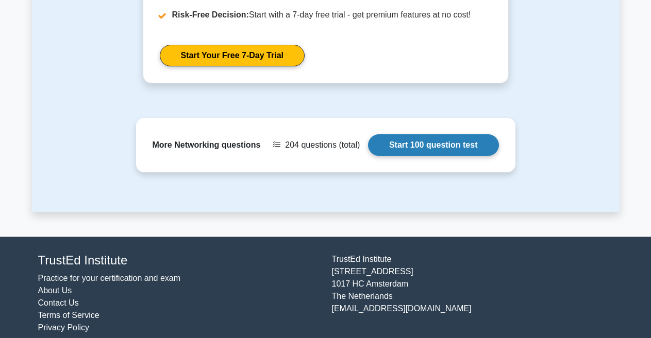
click at [415, 134] on link "Start 100 question test" at bounding box center [433, 145] width 131 height 22
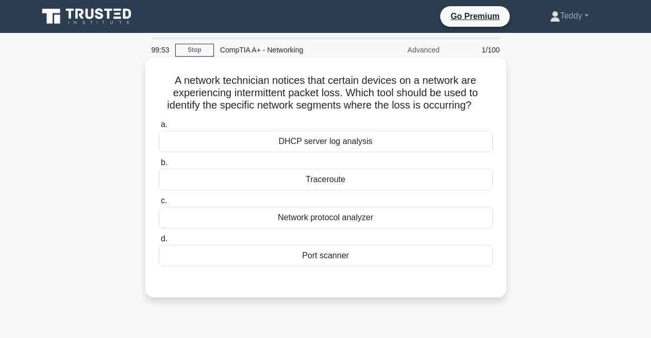
click at [327, 175] on div "Traceroute" at bounding box center [326, 180] width 334 height 22
click at [159, 166] on input "b. Traceroute" at bounding box center [159, 163] width 0 height 7
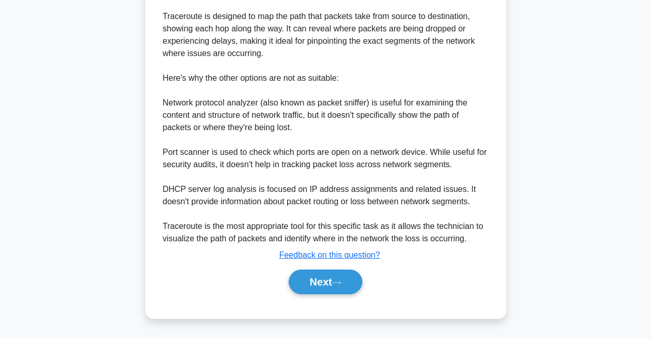
scroll to position [334, 0]
click at [322, 288] on button "Next" at bounding box center [325, 282] width 74 height 25
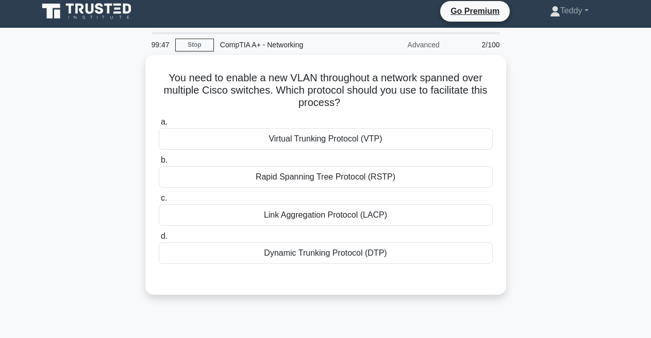
scroll to position [0, 0]
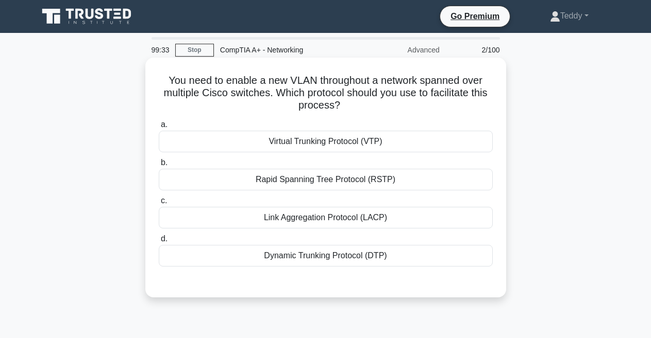
click at [306, 141] on div "Virtual Trunking Protocol (VTP)" at bounding box center [326, 142] width 334 height 22
click at [159, 128] on input "a. Virtual Trunking Protocol (VTP)" at bounding box center [159, 125] width 0 height 7
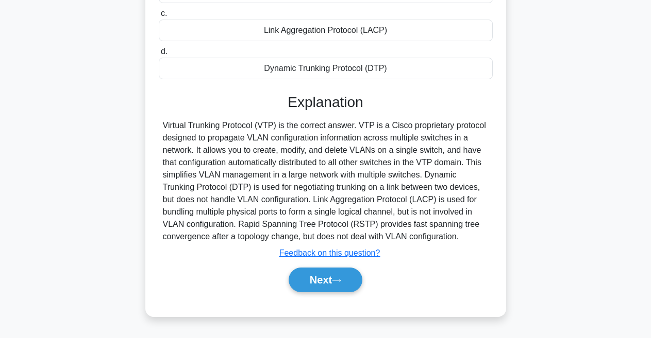
scroll to position [206, 0]
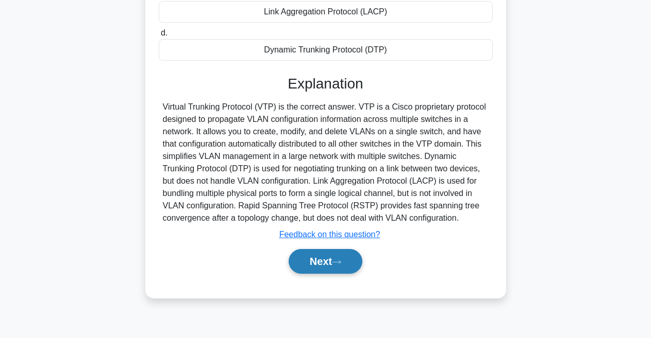
click at [320, 257] on button "Next" at bounding box center [325, 261] width 74 height 25
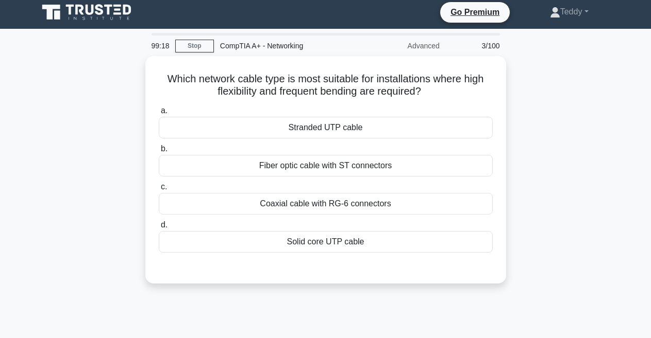
scroll to position [0, 0]
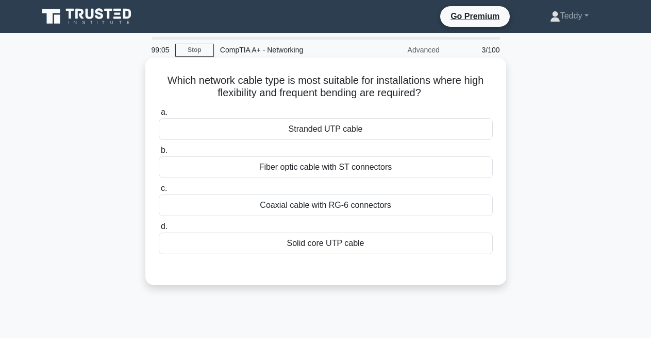
click at [284, 172] on div "Fiber optic cable with ST connectors" at bounding box center [326, 168] width 334 height 22
click at [159, 154] on input "b. Fiber optic cable with ST connectors" at bounding box center [159, 150] width 0 height 7
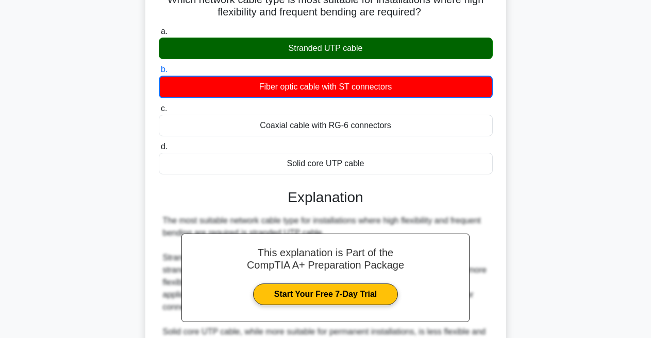
scroll to position [80, 0]
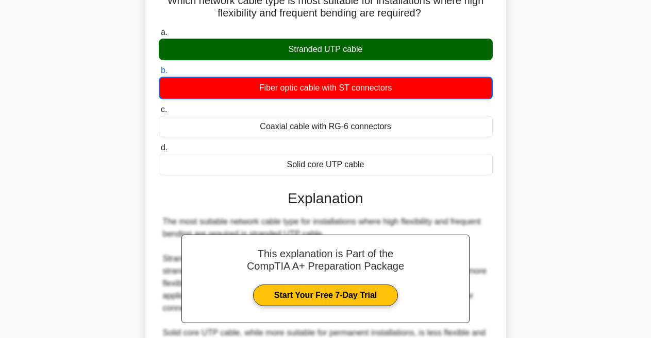
click at [255, 45] on div "Stranded UTP cable" at bounding box center [326, 50] width 334 height 22
click at [159, 36] on input "a. Stranded UTP cable" at bounding box center [159, 32] width 0 height 7
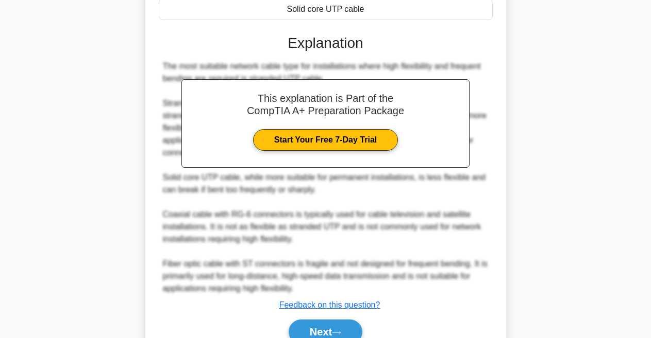
scroll to position [285, 0]
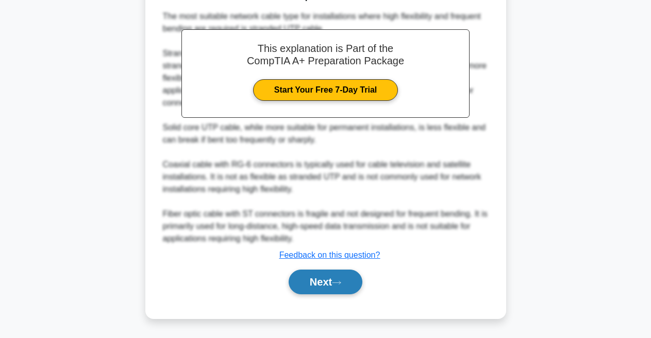
click at [327, 280] on button "Next" at bounding box center [325, 282] width 74 height 25
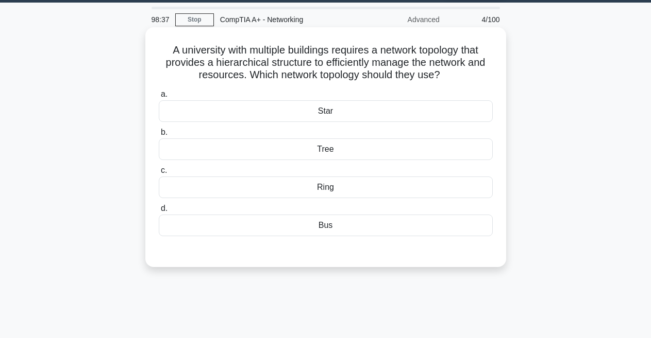
scroll to position [0, 0]
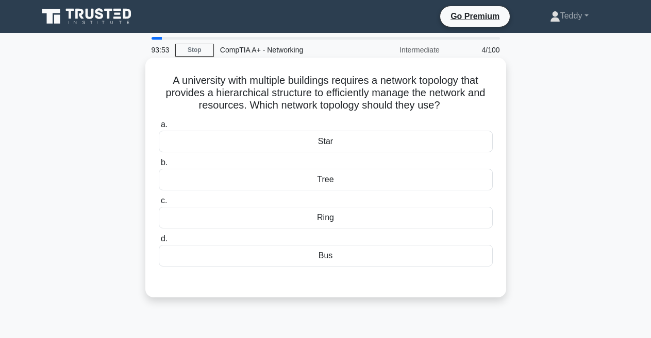
click at [337, 181] on div "Tree" at bounding box center [326, 180] width 334 height 22
click at [159, 166] on input "b. Tree" at bounding box center [159, 163] width 0 height 7
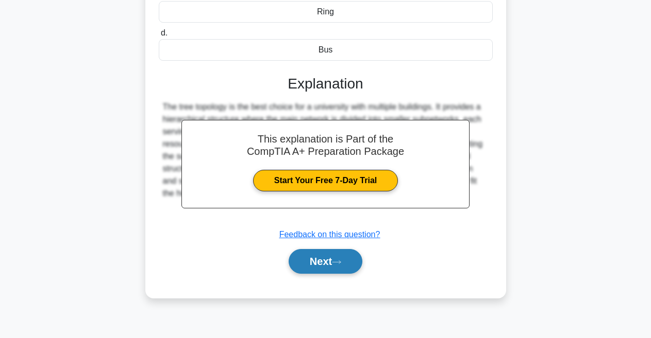
scroll to position [218, 0]
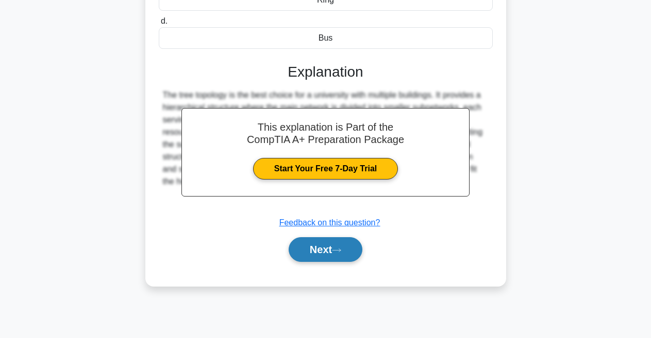
click at [321, 250] on button "Next" at bounding box center [325, 249] width 74 height 25
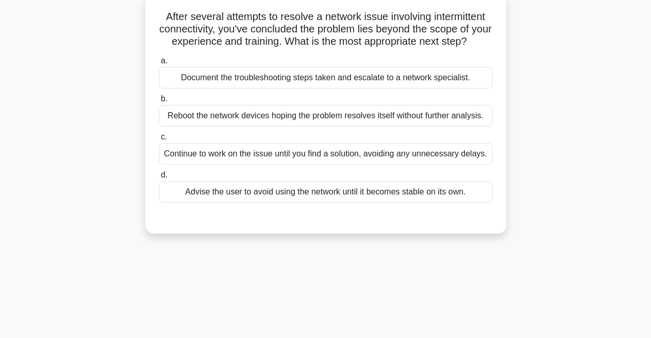
scroll to position [63, 0]
click at [296, 89] on div "Document the troubleshooting steps taken and escalate to a network specialist." at bounding box center [326, 78] width 334 height 22
click at [159, 65] on input "a. Document the troubleshooting steps taken and escalate to a network specialis…" at bounding box center [159, 61] width 0 height 7
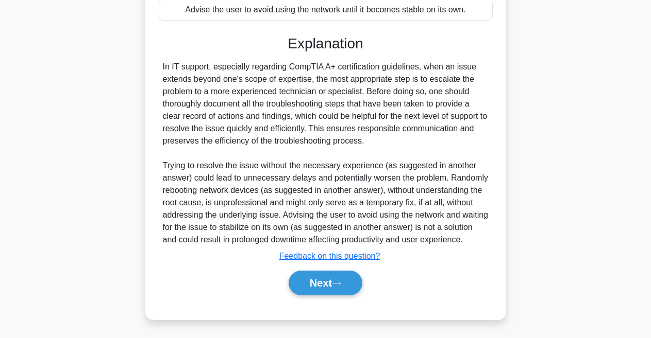
scroll to position [272, 0]
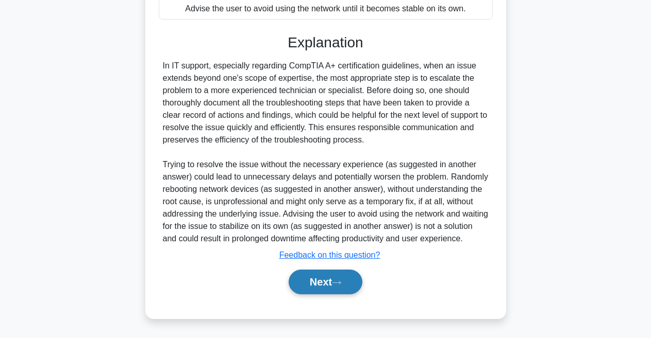
click at [313, 282] on button "Next" at bounding box center [325, 282] width 74 height 25
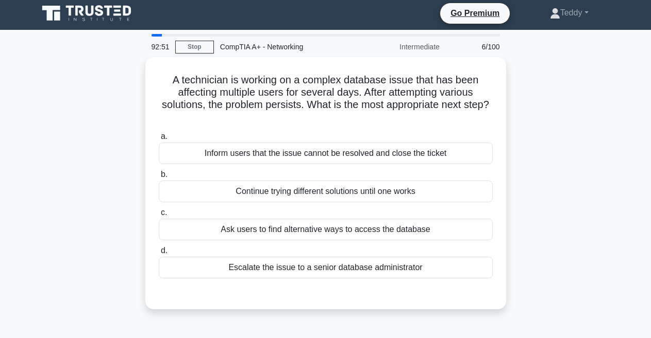
scroll to position [0, 0]
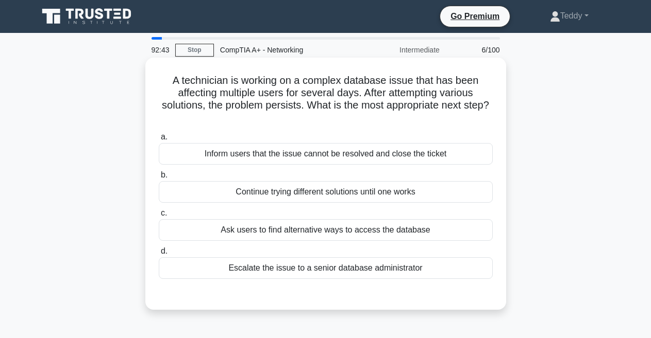
drag, startPoint x: 172, startPoint y: 83, endPoint x: 348, endPoint y: 122, distance: 181.0
click at [348, 122] on h5 "A technician is working on a complex database issue that has been affecting mul…" at bounding box center [326, 99] width 336 height 50
click at [314, 265] on div "Escalate the issue to a senior database administrator" at bounding box center [326, 269] width 334 height 22
click at [159, 255] on input "d. Escalate the issue to a senior database administrator" at bounding box center [159, 251] width 0 height 7
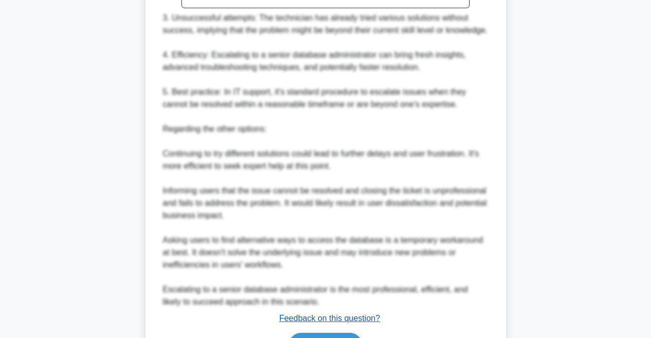
scroll to position [495, 0]
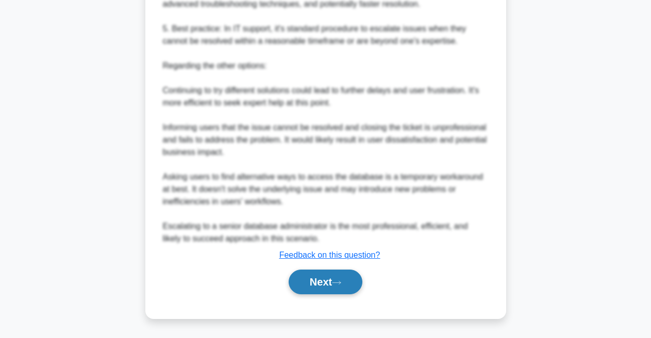
click at [312, 279] on button "Next" at bounding box center [325, 282] width 74 height 25
click at [318, 280] on button "Next" at bounding box center [325, 282] width 74 height 25
click at [325, 289] on button "Next" at bounding box center [325, 282] width 74 height 25
click at [326, 282] on button "Next" at bounding box center [325, 282] width 74 height 25
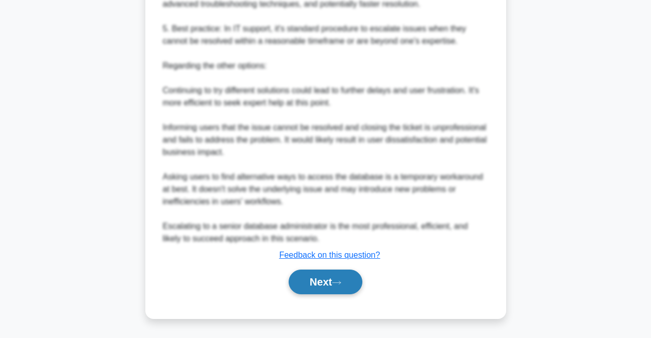
click at [326, 282] on button "Next" at bounding box center [325, 282] width 74 height 25
click at [319, 282] on button "Next" at bounding box center [325, 282] width 74 height 25
click at [322, 280] on button "Next" at bounding box center [325, 282] width 74 height 25
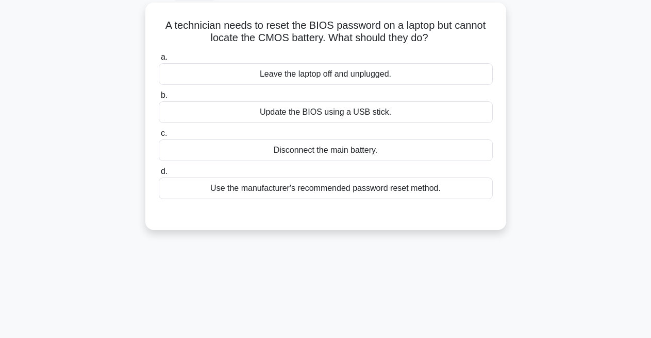
scroll to position [0, 0]
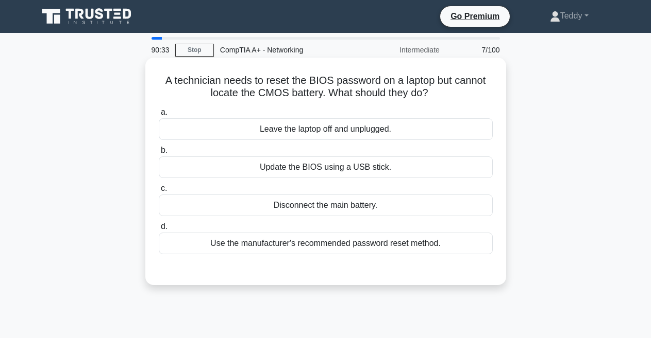
click at [322, 283] on div "A technician needs to reset the BIOS password on a laptop but cannot locate the…" at bounding box center [325, 172] width 361 height 228
drag, startPoint x: 163, startPoint y: 82, endPoint x: 479, endPoint y: 97, distance: 316.1
click at [479, 97] on h5 "A technician needs to reset the BIOS password on a laptop but cannot locate the…" at bounding box center [326, 87] width 336 height 26
click at [392, 249] on div "Use the manufacturer's recommended password reset method." at bounding box center [326, 244] width 334 height 22
click at [159, 230] on input "d. Use the manufacturer's recommended password reset method." at bounding box center [159, 227] width 0 height 7
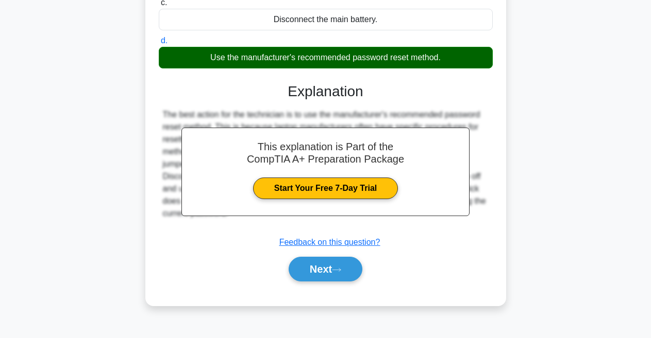
scroll to position [218, 0]
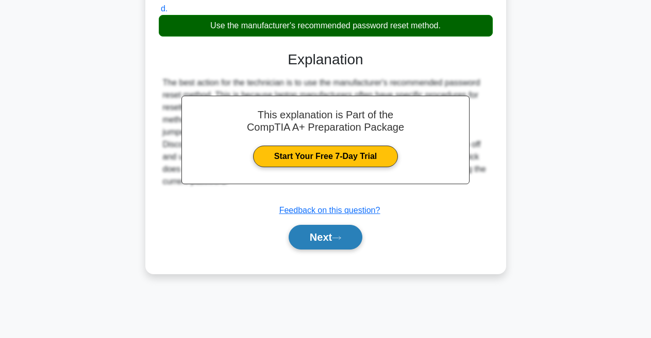
click at [302, 242] on button "Next" at bounding box center [325, 237] width 74 height 25
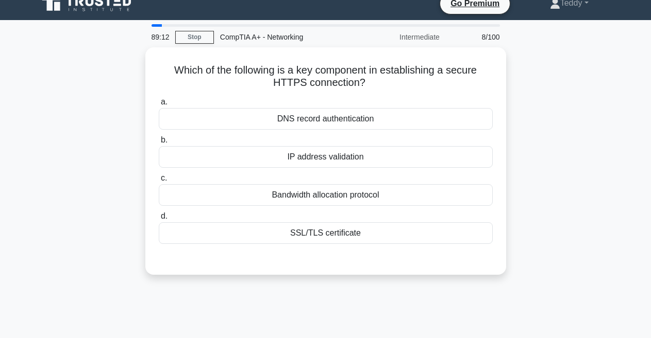
scroll to position [12, 0]
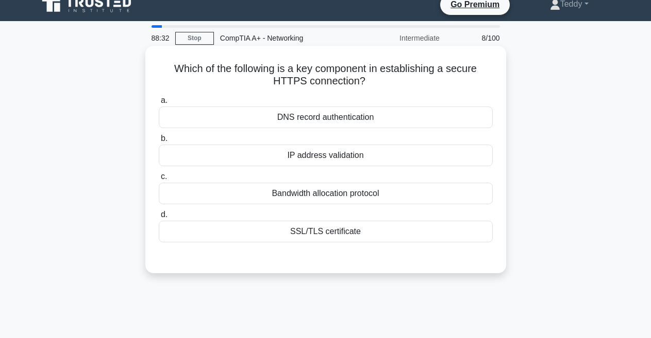
drag, startPoint x: 169, startPoint y: 67, endPoint x: 393, endPoint y: 79, distance: 224.4
click at [393, 79] on h5 "Which of the following is a key component in establishing a secure HTTPS connec…" at bounding box center [326, 75] width 336 height 26
click at [392, 92] on div "Which of the following is a key component in establishing a secure HTTPS connec…" at bounding box center [325, 159] width 352 height 219
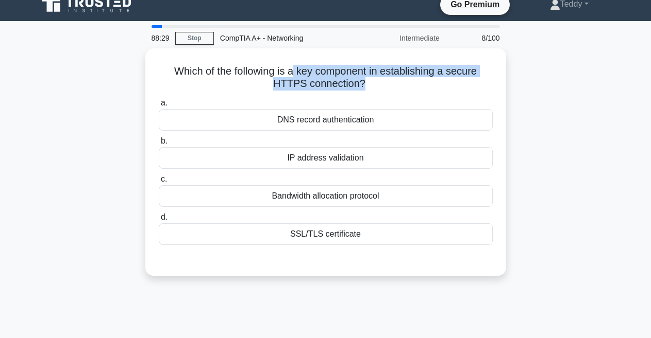
scroll to position [0, 0]
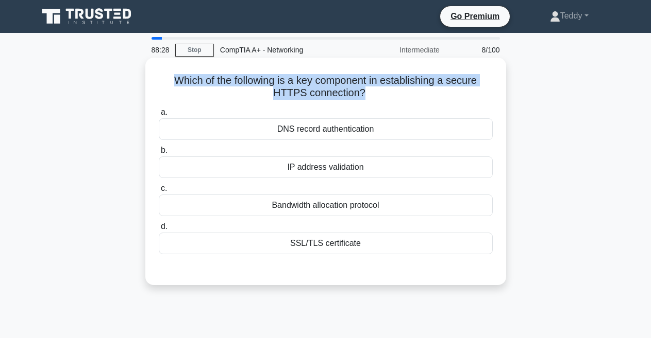
drag, startPoint x: 363, startPoint y: 80, endPoint x: 169, endPoint y: 79, distance: 193.7
click at [169, 79] on h5 "Which of the following is a key component in establishing a secure HTTPS connec…" at bounding box center [326, 87] width 336 height 26
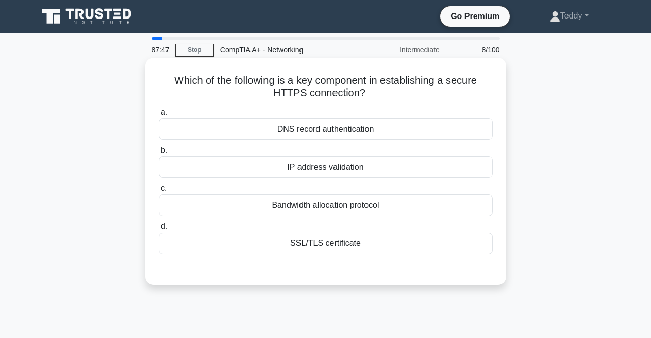
click at [341, 166] on div "IP address validation" at bounding box center [326, 168] width 334 height 22
click at [159, 154] on input "b. IP address validation" at bounding box center [159, 150] width 0 height 7
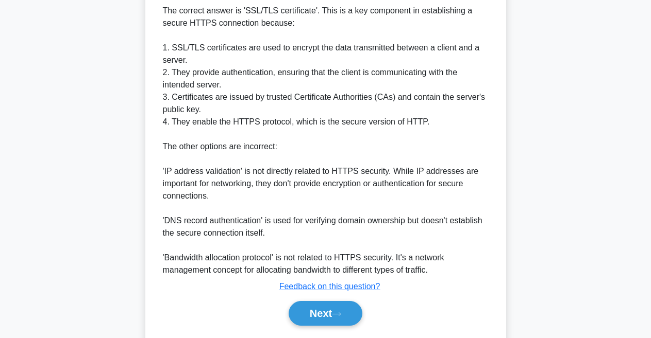
scroll to position [323, 0]
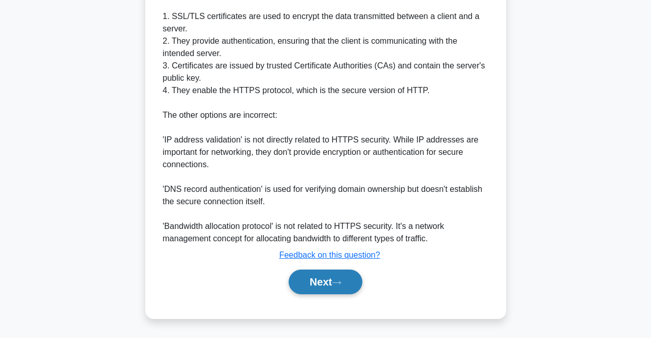
click at [330, 281] on button "Next" at bounding box center [325, 282] width 74 height 25
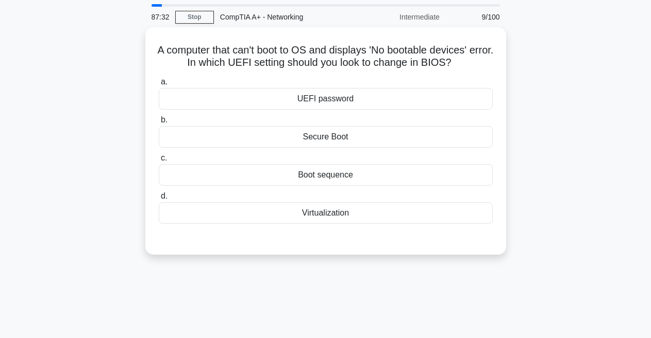
scroll to position [0, 0]
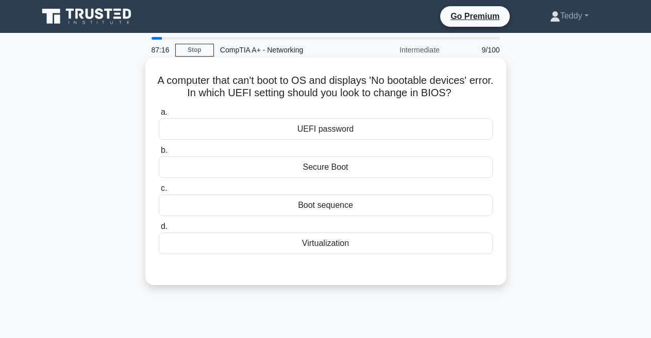
click at [340, 169] on div "Secure Boot" at bounding box center [326, 168] width 334 height 22
click at [159, 154] on input "b. Secure Boot" at bounding box center [159, 150] width 0 height 7
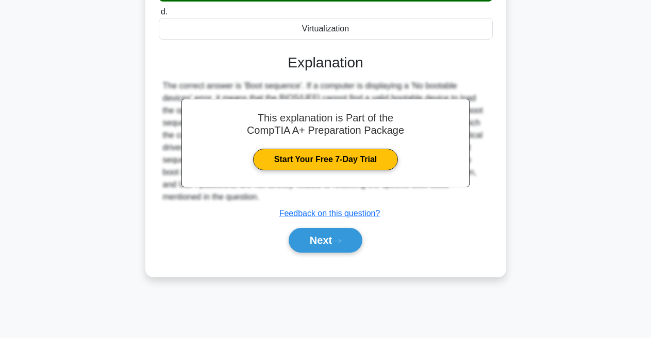
scroll to position [218, 0]
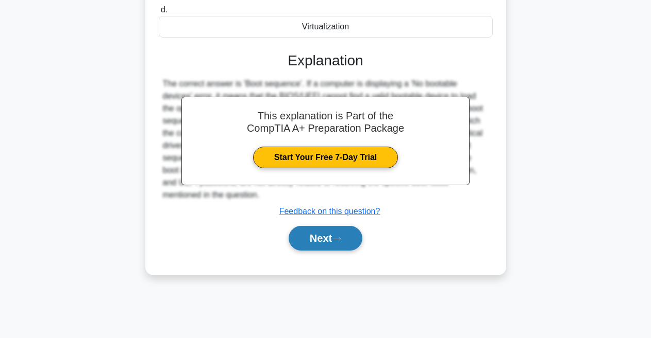
click at [319, 239] on button "Next" at bounding box center [325, 238] width 74 height 25
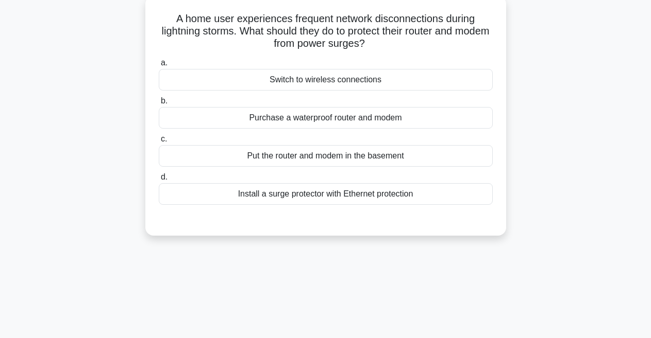
scroll to position [0, 0]
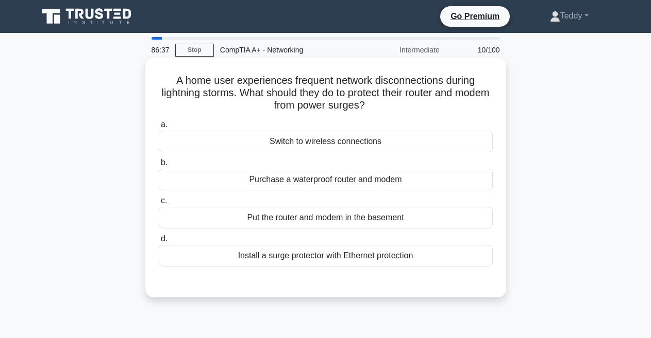
click at [330, 259] on div "Install a surge protector with Ethernet protection" at bounding box center [326, 256] width 334 height 22
click at [159, 243] on input "d. Install a surge protector with Ethernet protection" at bounding box center [159, 239] width 0 height 7
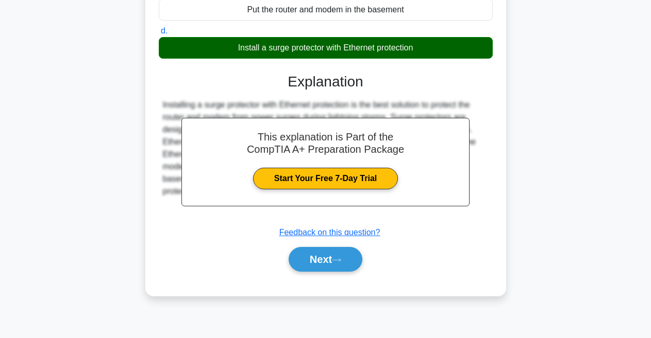
scroll to position [218, 0]
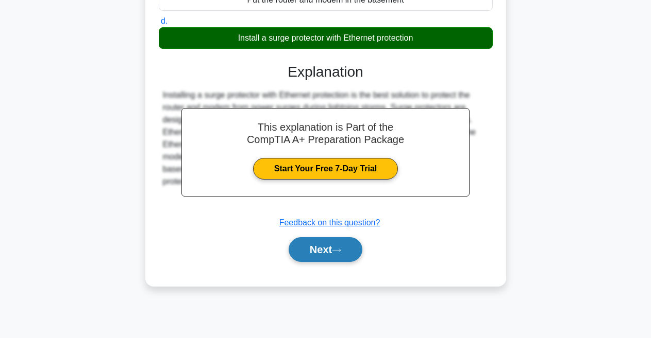
click at [318, 255] on button "Next" at bounding box center [325, 249] width 74 height 25
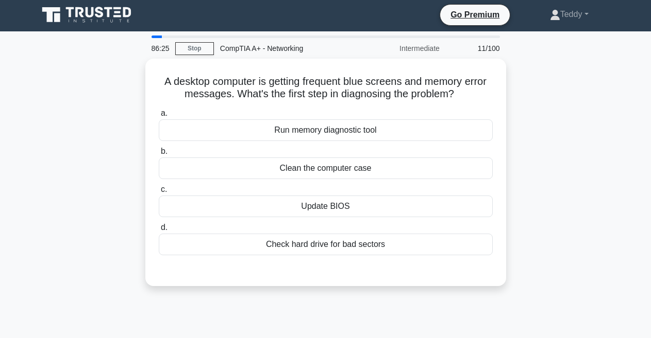
scroll to position [0, 0]
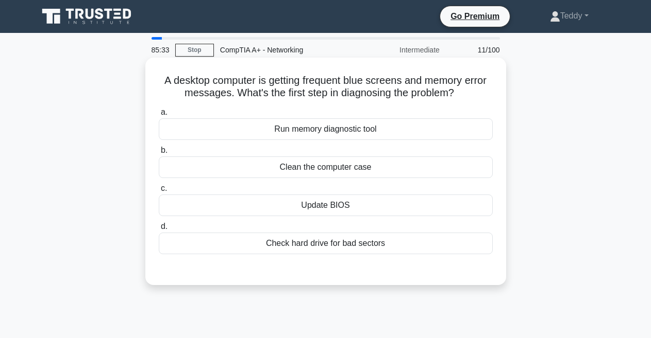
drag, startPoint x: 159, startPoint y: 78, endPoint x: 464, endPoint y: 88, distance: 304.6
click at [464, 88] on h5 "A desktop computer is getting frequent blue screens and memory error messages. …" at bounding box center [326, 87] width 336 height 26
click at [324, 128] on div "Run memory diagnostic tool" at bounding box center [326, 129] width 334 height 22
click at [159, 116] on input "a. Run memory diagnostic tool" at bounding box center [159, 112] width 0 height 7
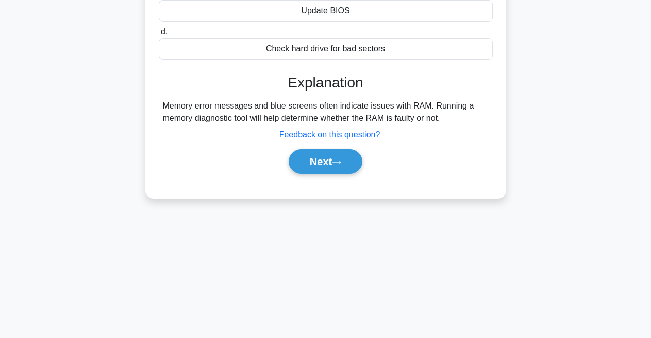
scroll to position [218, 0]
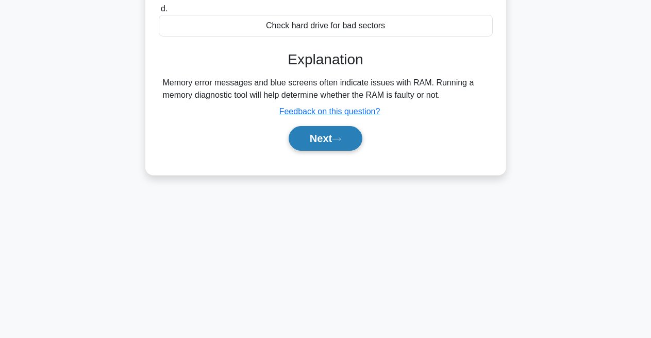
click at [337, 144] on button "Next" at bounding box center [325, 138] width 74 height 25
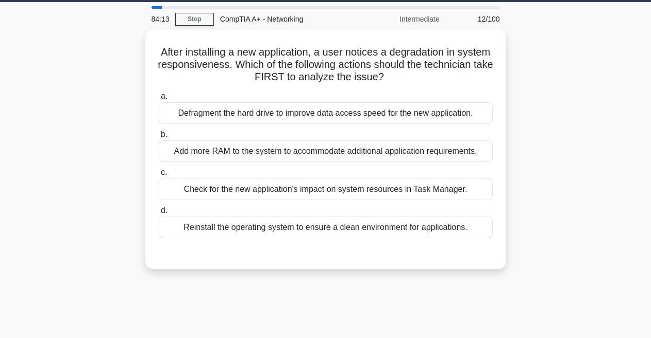
scroll to position [0, 0]
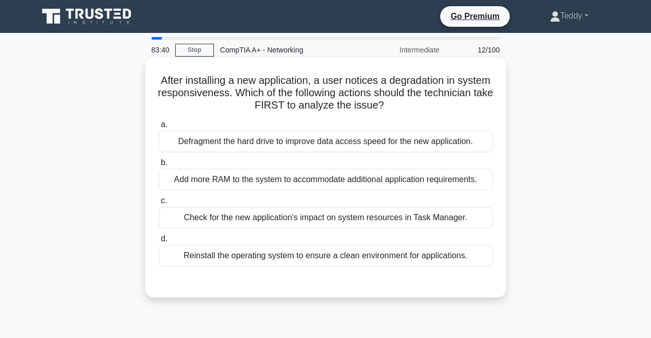
click at [293, 259] on div "Reinstall the operating system to ensure a clean environment for applications." at bounding box center [326, 256] width 334 height 22
click at [159, 243] on input "d. Reinstall the operating system to ensure a clean environment for application…" at bounding box center [159, 239] width 0 height 7
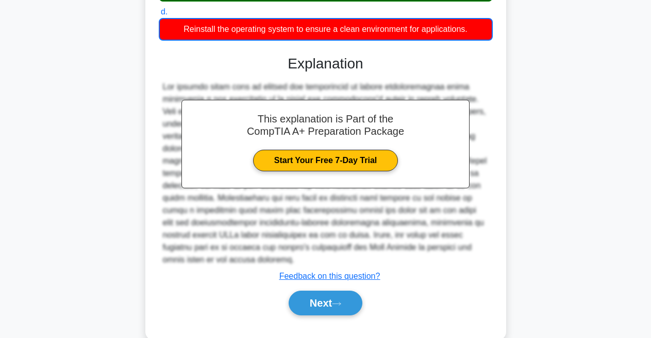
scroll to position [249, 0]
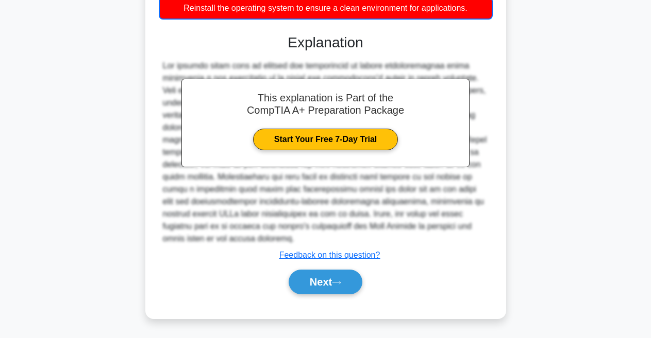
click at [336, 291] on button "Next" at bounding box center [325, 282] width 74 height 25
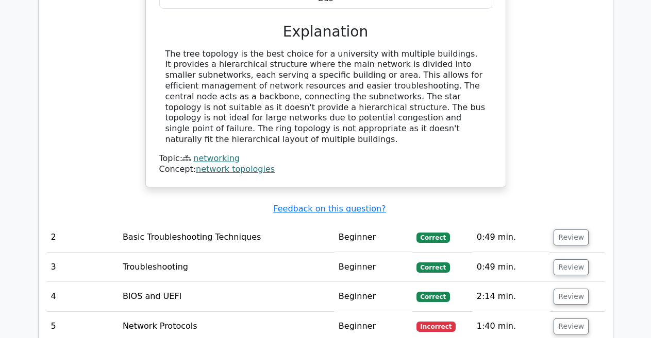
scroll to position [1133, 0]
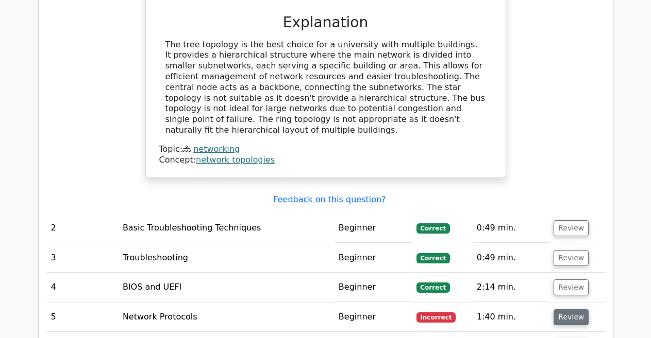
click at [564, 310] on button "Review" at bounding box center [570, 318] width 35 height 16
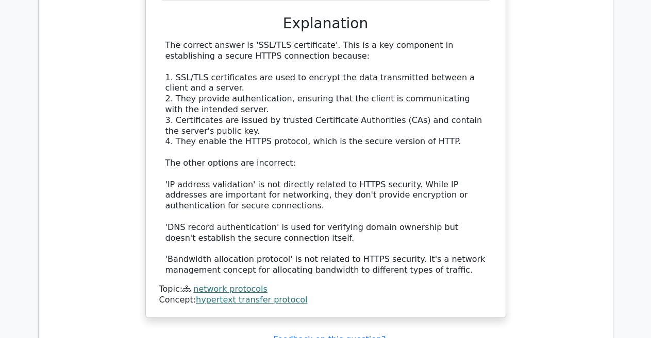
scroll to position [1803, 0]
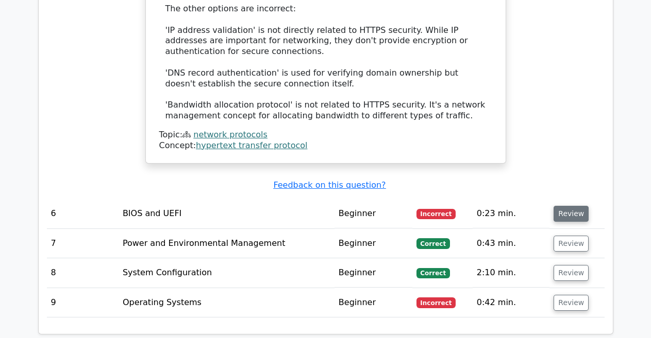
click at [564, 206] on button "Review" at bounding box center [570, 214] width 35 height 16
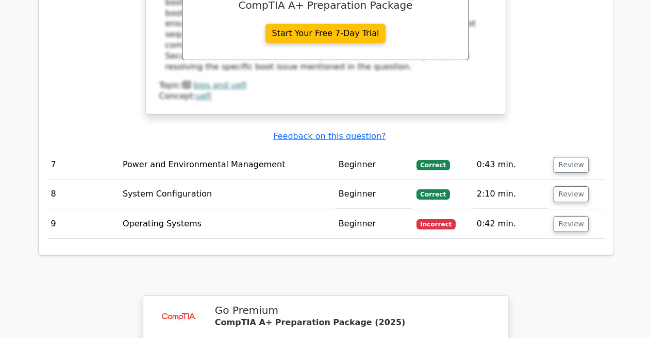
scroll to position [2318, 0]
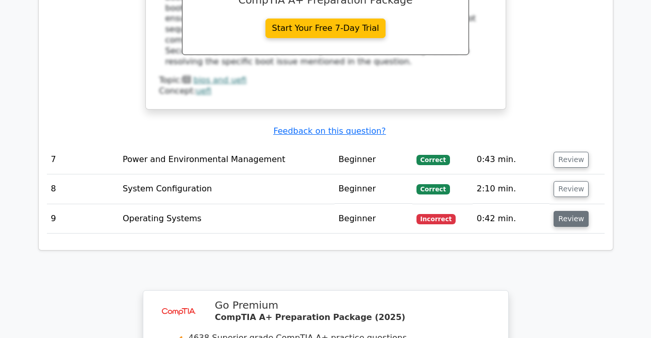
click at [561, 211] on button "Review" at bounding box center [570, 219] width 35 height 16
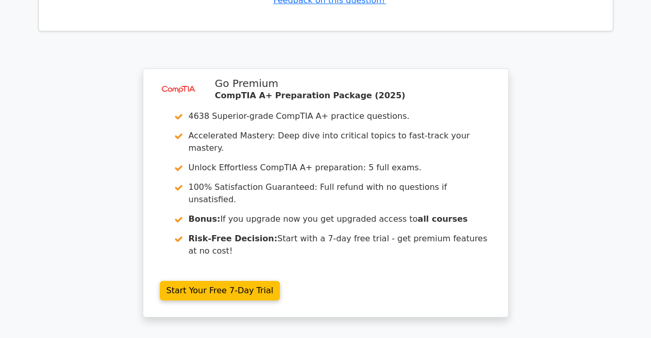
scroll to position [3092, 0]
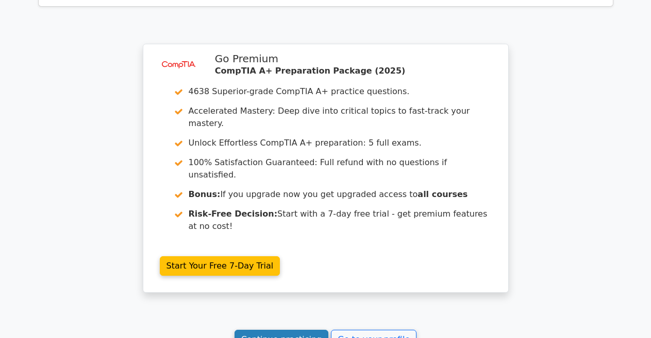
click at [271, 330] on link "Continue practicing" at bounding box center [281, 340] width 94 height 20
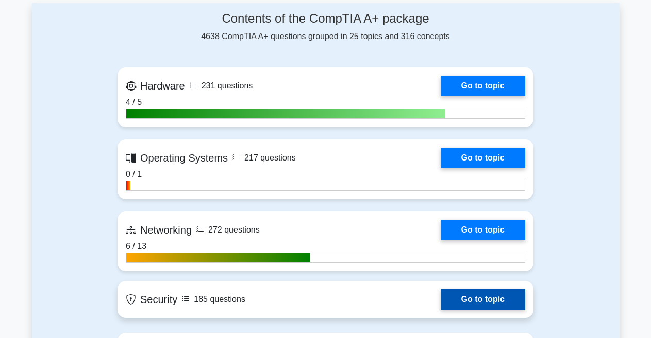
scroll to position [711, 0]
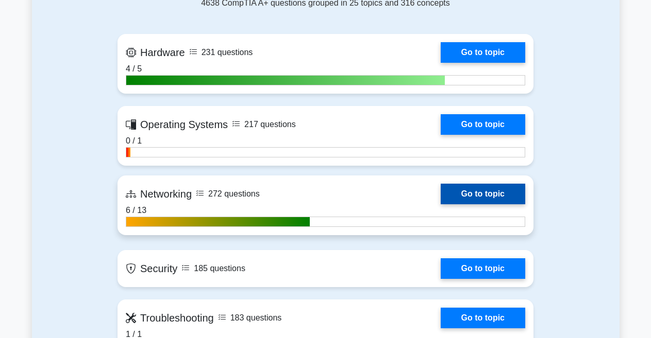
click at [475, 194] on link "Go to topic" at bounding box center [482, 194] width 84 height 21
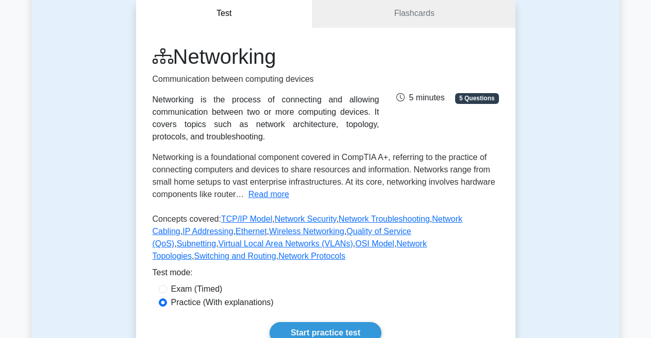
scroll to position [206, 0]
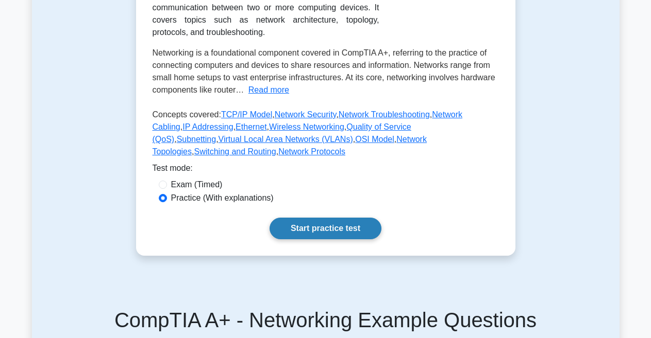
click at [316, 218] on link "Start practice test" at bounding box center [325, 229] width 112 height 22
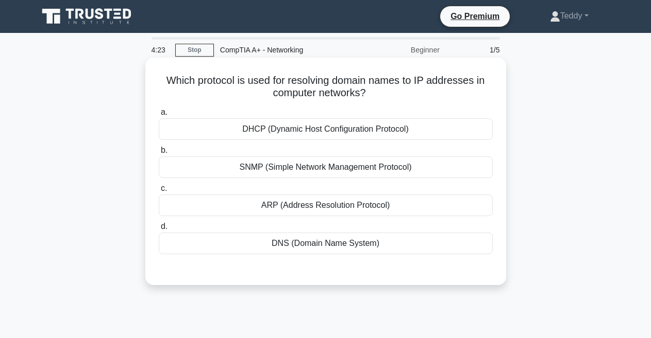
click at [328, 242] on div "DNS (Domain Name System)" at bounding box center [326, 244] width 334 height 22
click at [159, 230] on input "d. DNS (Domain Name System)" at bounding box center [159, 227] width 0 height 7
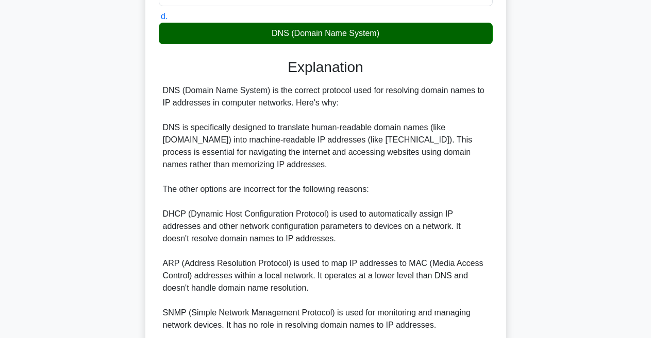
scroll to position [347, 0]
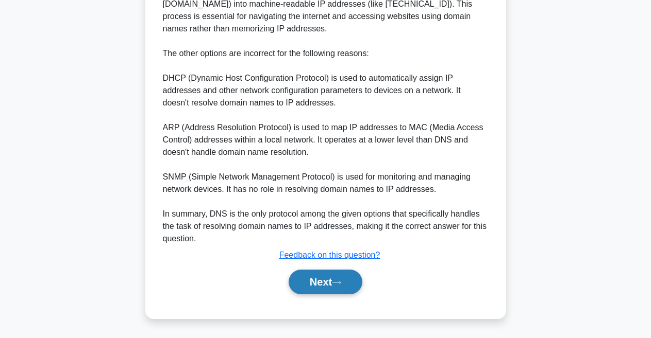
click at [337, 290] on button "Next" at bounding box center [325, 282] width 74 height 25
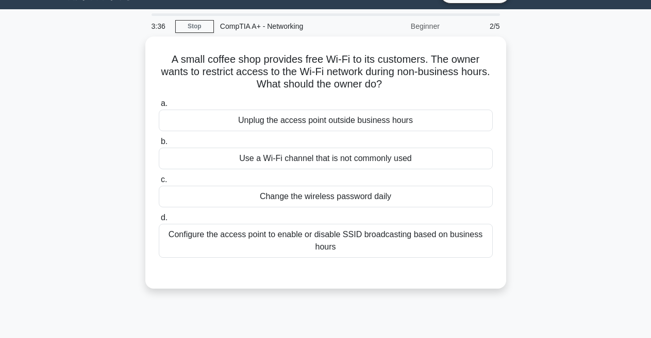
scroll to position [0, 0]
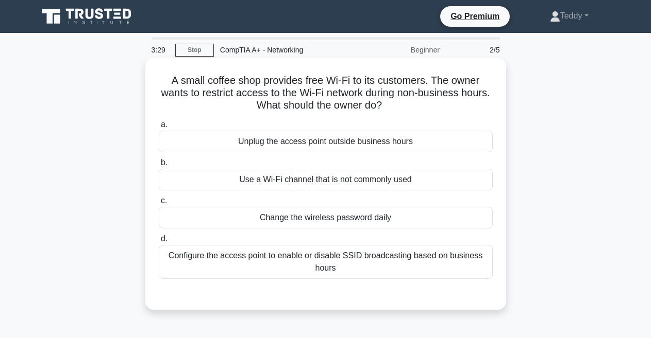
drag, startPoint x: 168, startPoint y: 78, endPoint x: 435, endPoint y: 112, distance: 269.0
click at [435, 112] on h5 "A small coffee shop provides free Wi-Fi to its customers. The owner wants to re…" at bounding box center [326, 93] width 336 height 38
click at [167, 80] on h5 "A small coffee shop provides free Wi-Fi to its customers. The owner wants to re…" at bounding box center [326, 93] width 336 height 38
drag, startPoint x: 167, startPoint y: 78, endPoint x: 441, endPoint y: 104, distance: 275.2
click at [441, 104] on h5 "A small coffee shop provides free Wi-Fi to its customers. The owner wants to re…" at bounding box center [326, 93] width 336 height 38
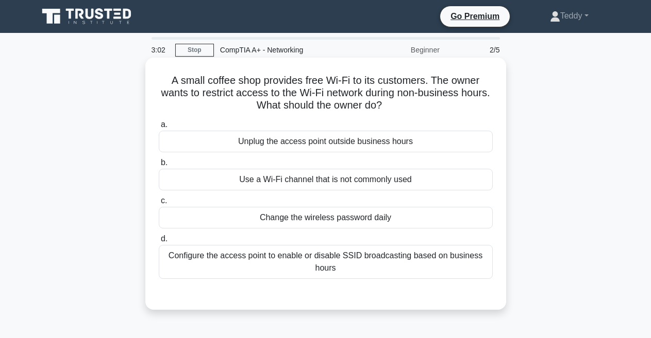
click at [394, 111] on icon ".spinner_0XTQ{transform-origin:center;animation:spinner_y6GP .75s linear infini…" at bounding box center [388, 106] width 12 height 12
click at [333, 262] on div "Configure the access point to enable or disable SSID broadcasting based on busi…" at bounding box center [326, 262] width 334 height 34
click at [159, 243] on input "d. Configure the access point to enable or disable SSID broadcasting based on b…" at bounding box center [159, 239] width 0 height 7
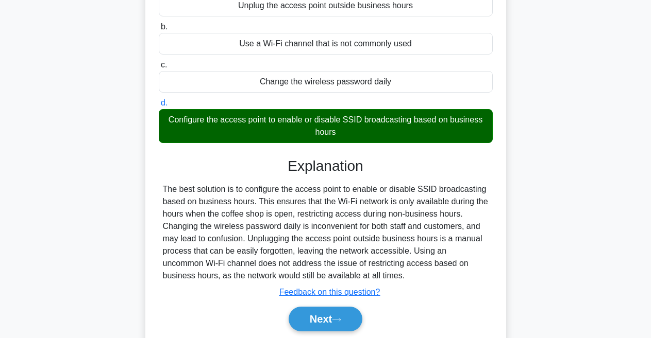
scroll to position [155, 0]
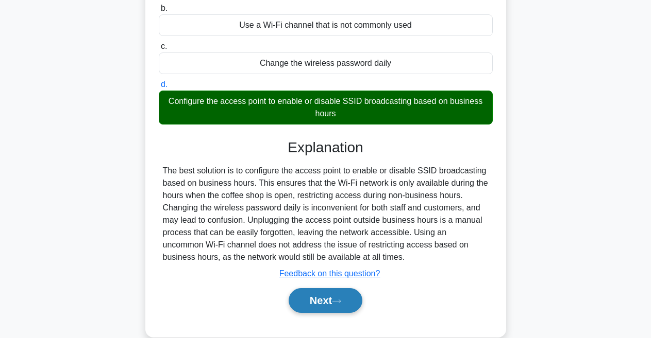
click at [314, 299] on button "Next" at bounding box center [325, 300] width 74 height 25
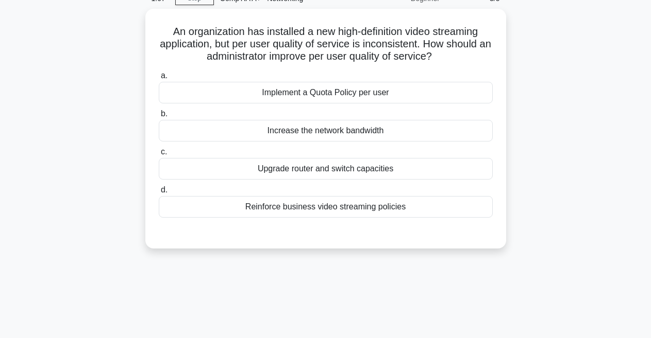
scroll to position [0, 0]
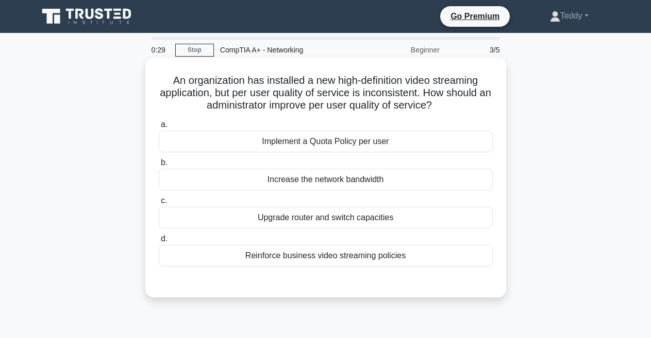
click at [305, 258] on div "Reinforce business video streaming policies" at bounding box center [326, 256] width 334 height 22
click at [159, 243] on input "d. Reinforce business video streaming policies" at bounding box center [159, 239] width 0 height 7
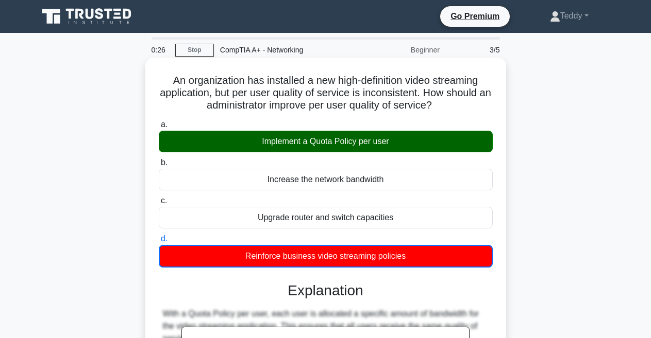
click at [332, 145] on div "Implement a Quota Policy per user" at bounding box center [326, 142] width 334 height 22
click at [159, 128] on input "a. Implement a Quota Policy per user" at bounding box center [159, 125] width 0 height 7
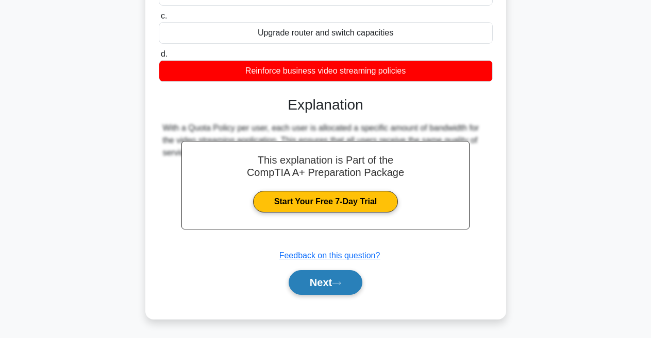
scroll to position [218, 0]
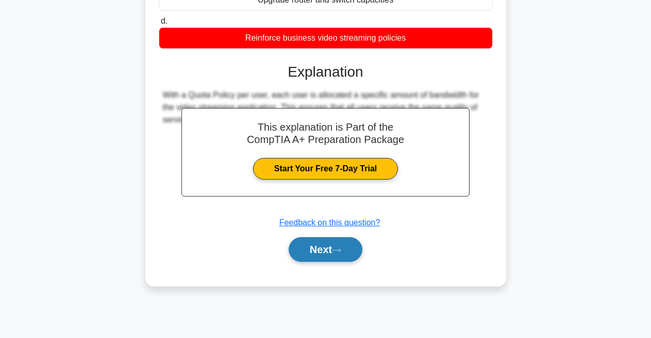
click at [324, 257] on button "Next" at bounding box center [325, 249] width 74 height 25
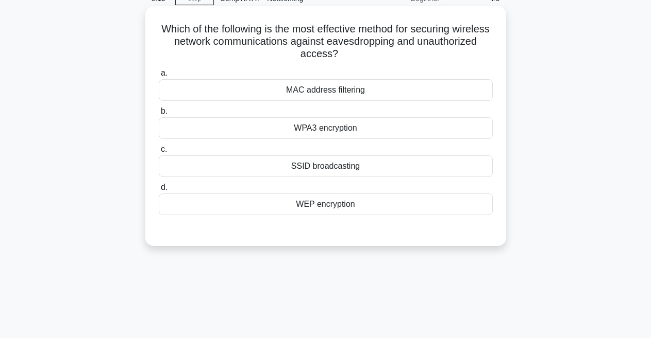
scroll to position [0, 0]
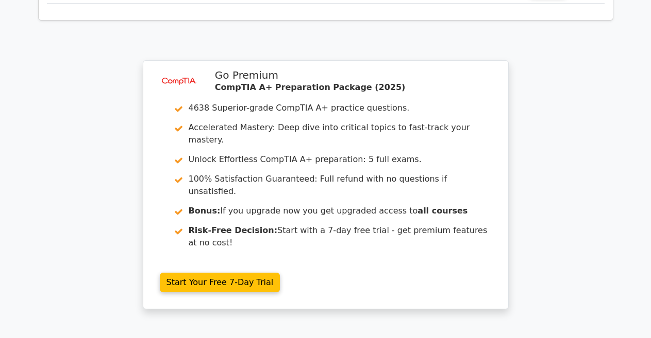
scroll to position [1494, 0]
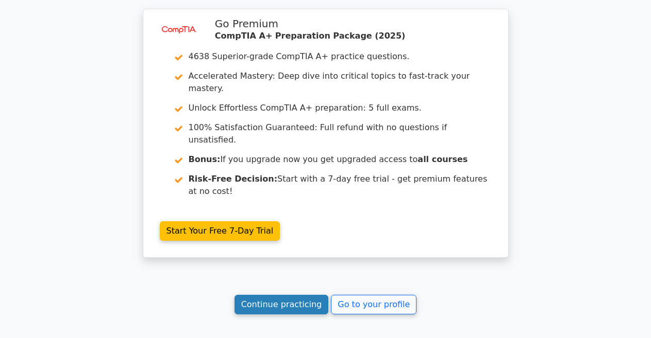
click at [269, 295] on link "Continue practicing" at bounding box center [281, 305] width 94 height 20
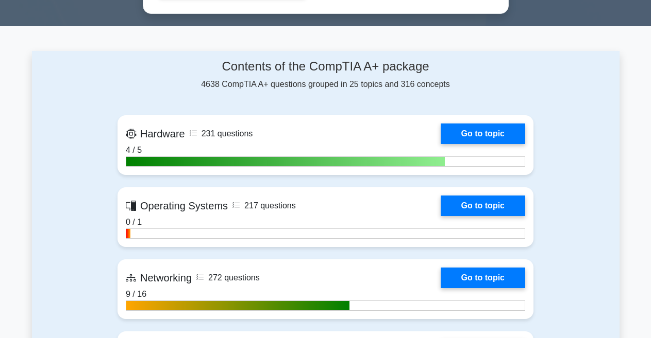
scroll to position [721, 0]
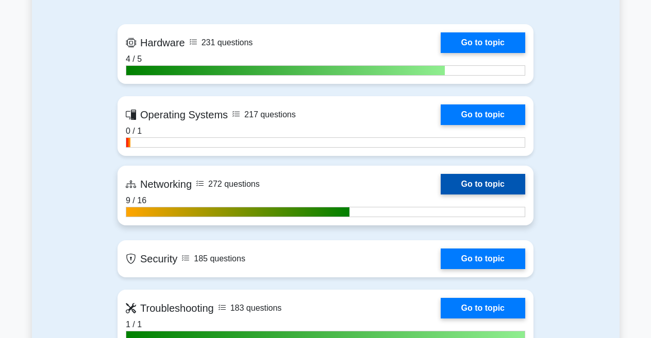
click at [458, 183] on link "Go to topic" at bounding box center [482, 184] width 84 height 21
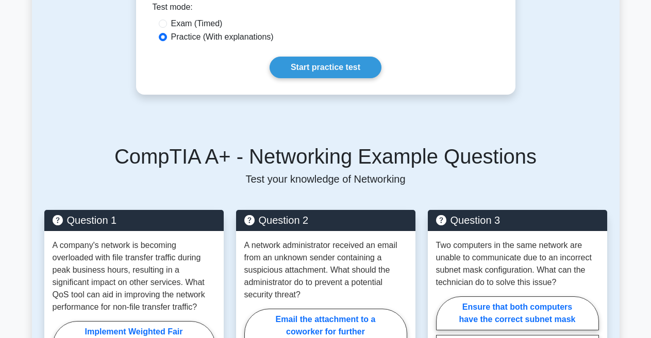
scroll to position [309, 0]
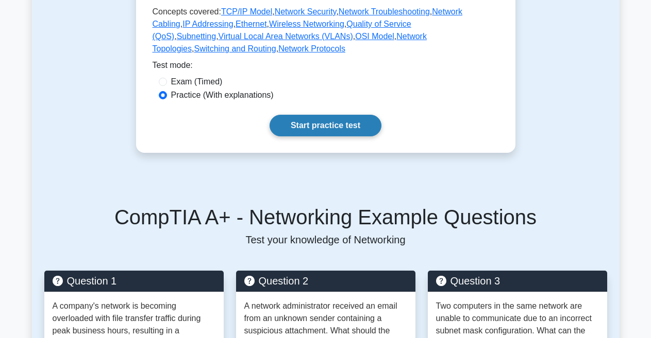
click at [327, 118] on link "Start practice test" at bounding box center [325, 126] width 112 height 22
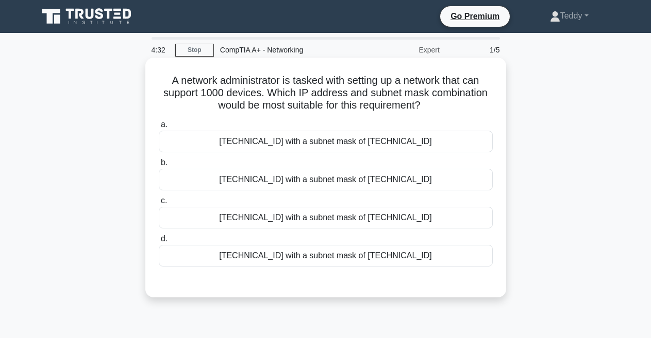
click at [316, 179] on div "[TECHNICAL_ID] with a subnet mask of [TECHNICAL_ID]" at bounding box center [326, 180] width 334 height 22
click at [159, 166] on input "b. [TECHNICAL_ID] with a subnet mask of [TECHNICAL_ID]" at bounding box center [159, 163] width 0 height 7
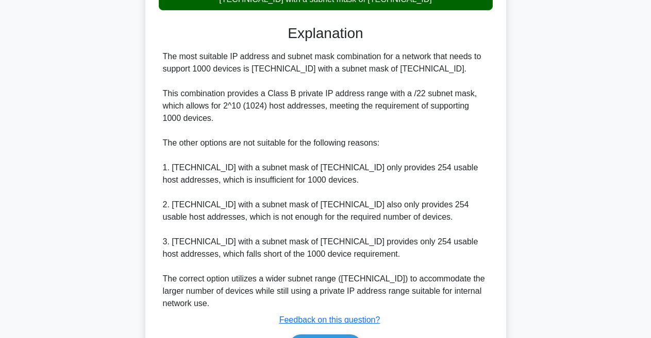
scroll to position [323, 0]
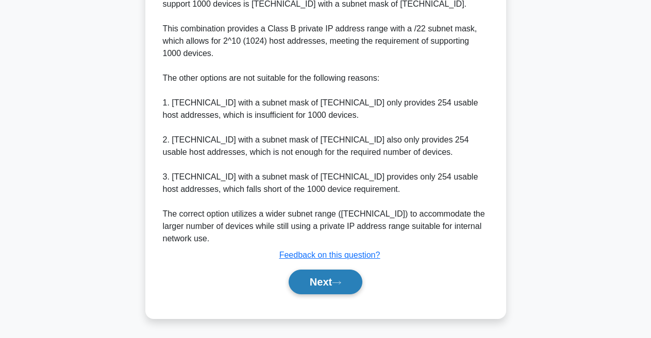
click at [298, 276] on button "Next" at bounding box center [325, 282] width 74 height 25
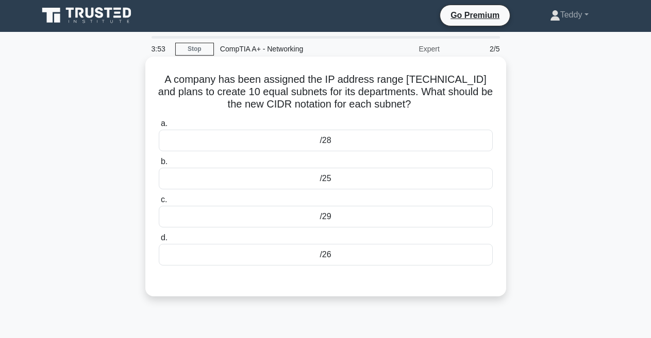
scroll to position [0, 0]
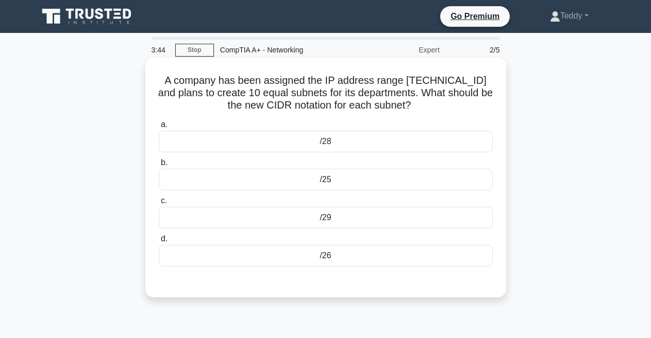
click at [327, 140] on div "/28" at bounding box center [326, 142] width 334 height 22
click at [159, 128] on input "a. /28" at bounding box center [159, 125] width 0 height 7
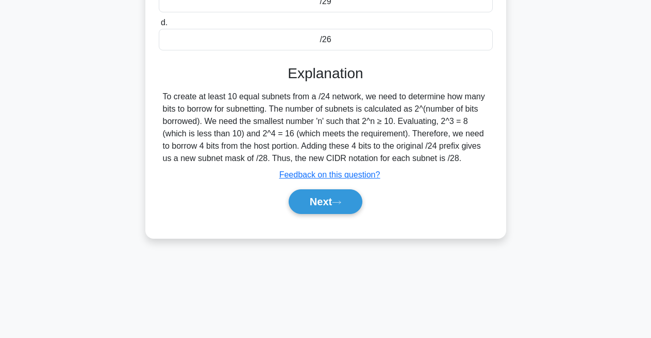
scroll to position [218, 0]
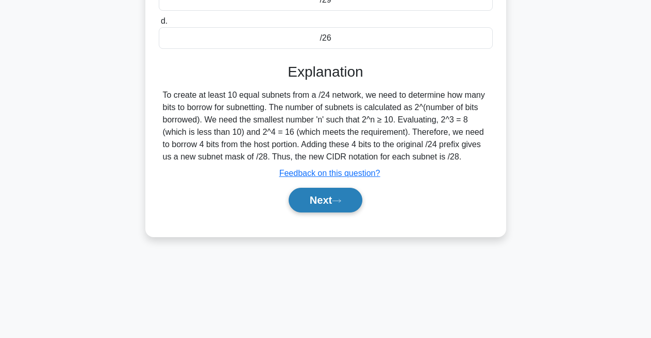
click at [314, 205] on button "Next" at bounding box center [325, 200] width 74 height 25
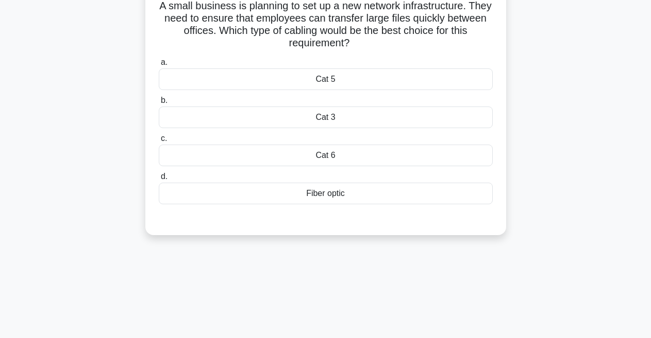
scroll to position [52, 0]
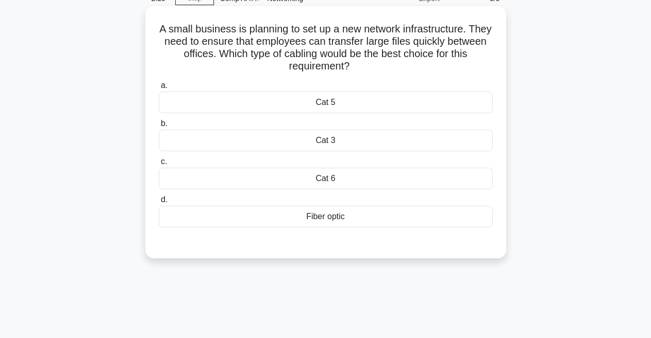
drag, startPoint x: 169, startPoint y: 30, endPoint x: 395, endPoint y: 65, distance: 228.8
click at [395, 65] on h5 "A small business is planning to set up a new network infrastructure. They need …" at bounding box center [326, 48] width 336 height 50
click at [311, 212] on div "Fiber optic" at bounding box center [326, 217] width 334 height 22
click at [159, 203] on input "d. Fiber optic" at bounding box center [159, 200] width 0 height 7
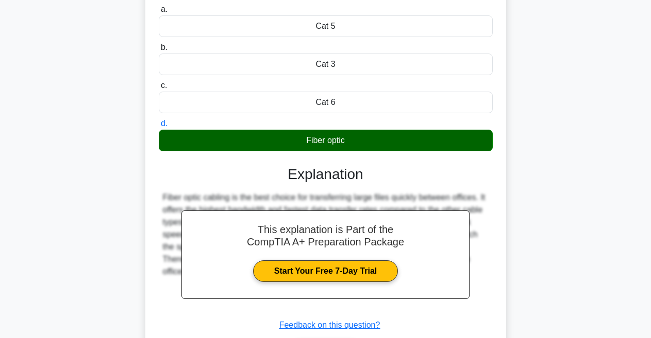
scroll to position [218, 0]
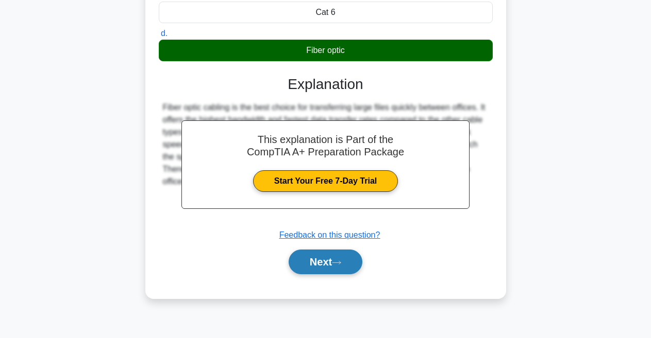
click at [307, 257] on button "Next" at bounding box center [325, 262] width 74 height 25
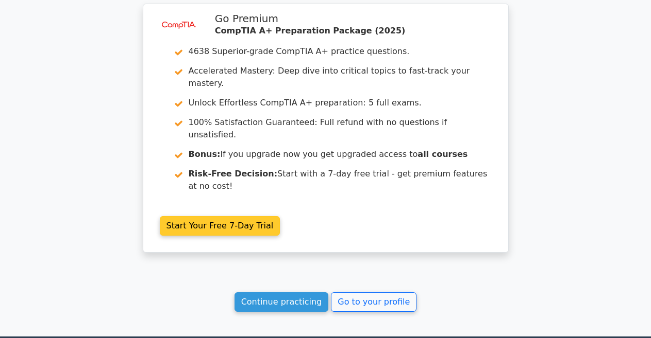
scroll to position [1521, 0]
